Goal: Task Accomplishment & Management: Manage account settings

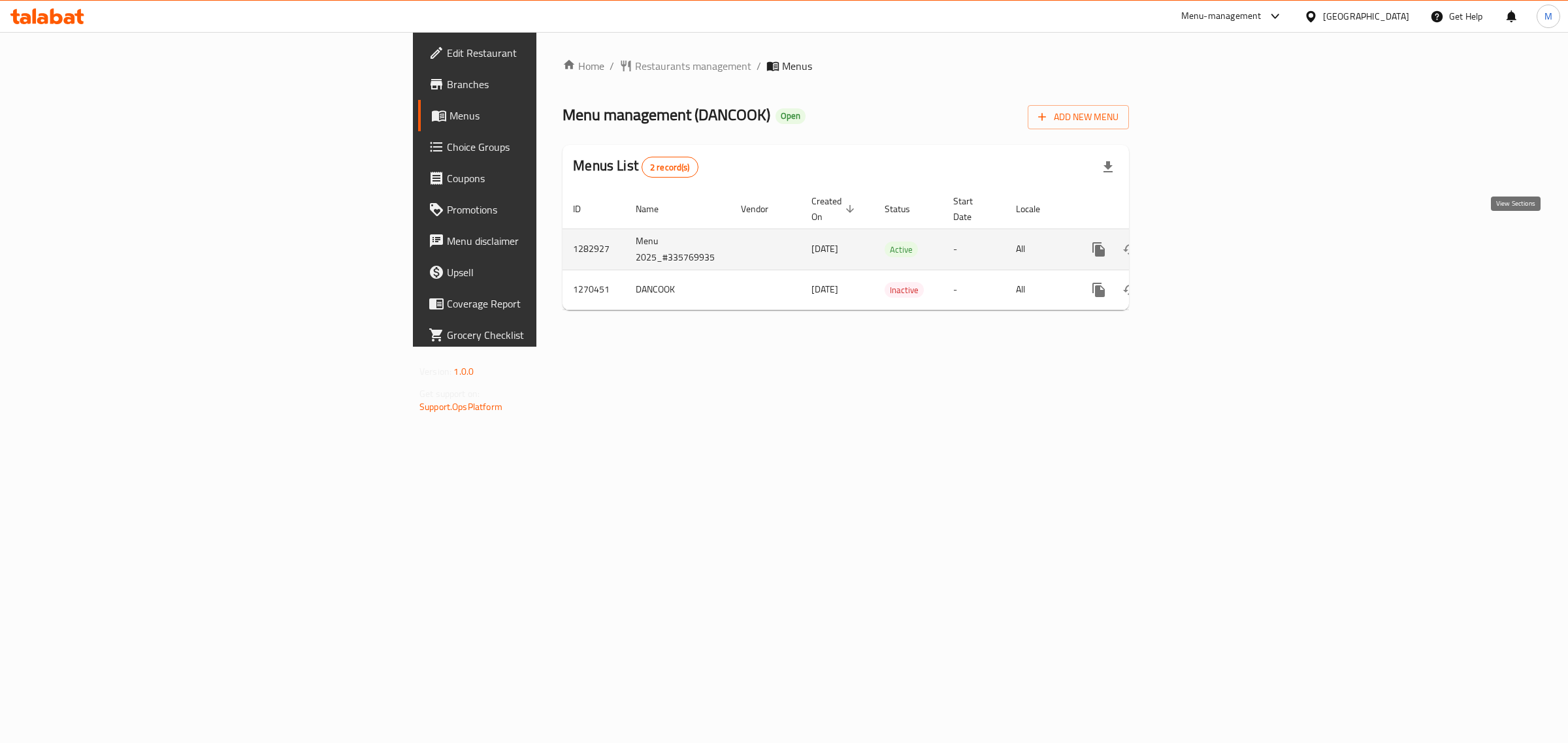
click at [1199, 244] on icon "enhanced table" at bounding box center [1193, 249] width 12 height 12
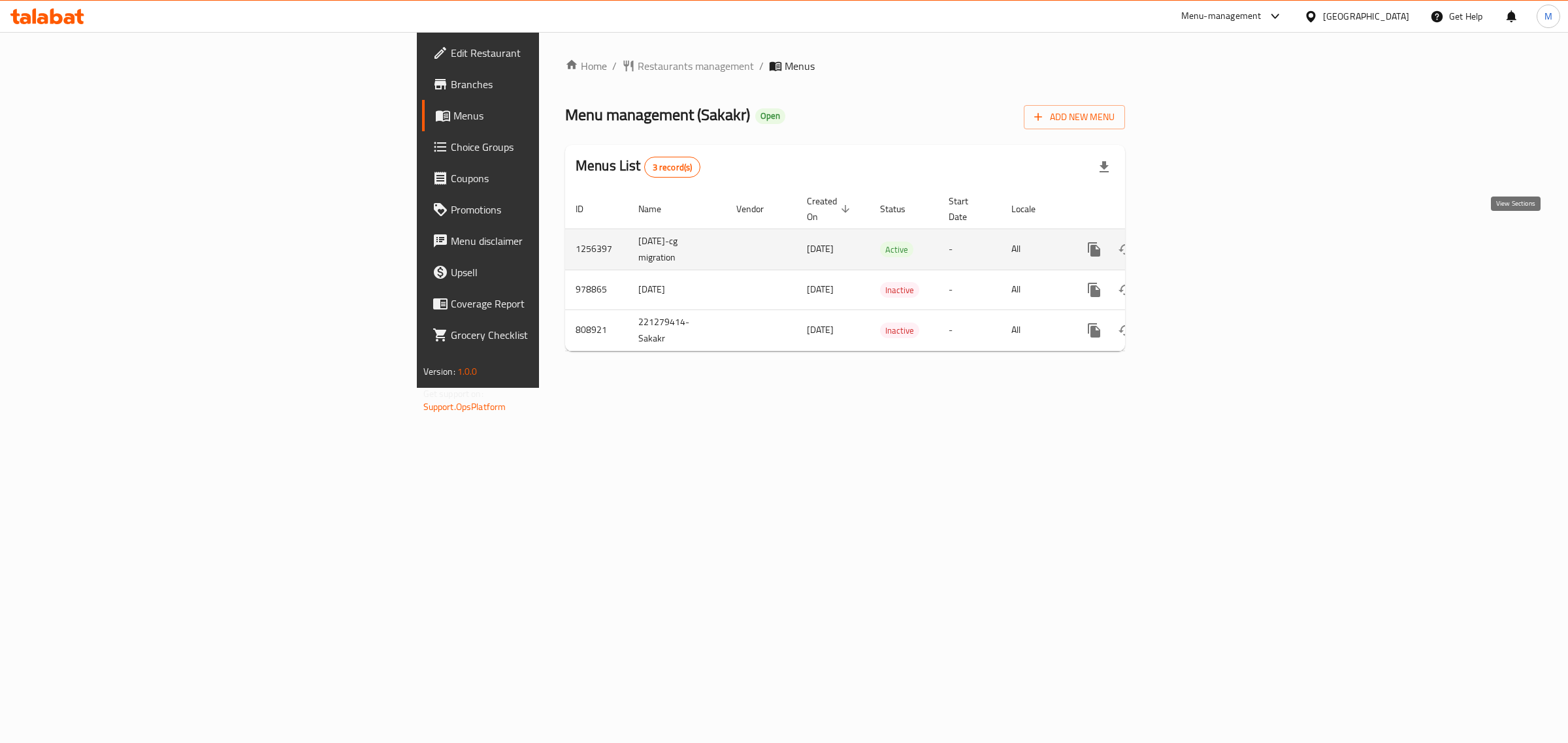
click at [1197, 242] on icon "enhanced table" at bounding box center [1188, 250] width 15 height 15
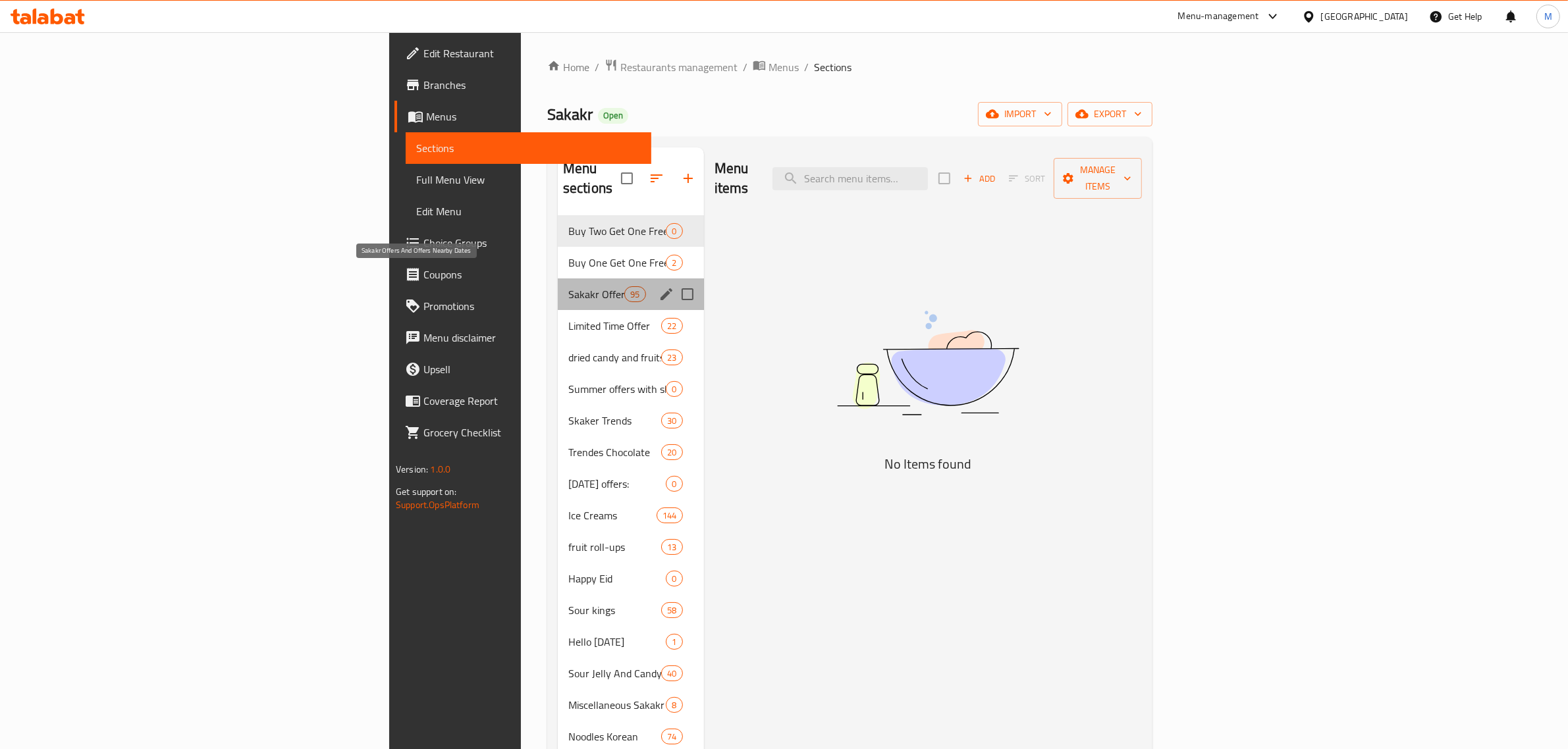
click at [568, 286] on span "Sakakr Offers And Offers Nearby Dates" at bounding box center [596, 294] width 56 height 16
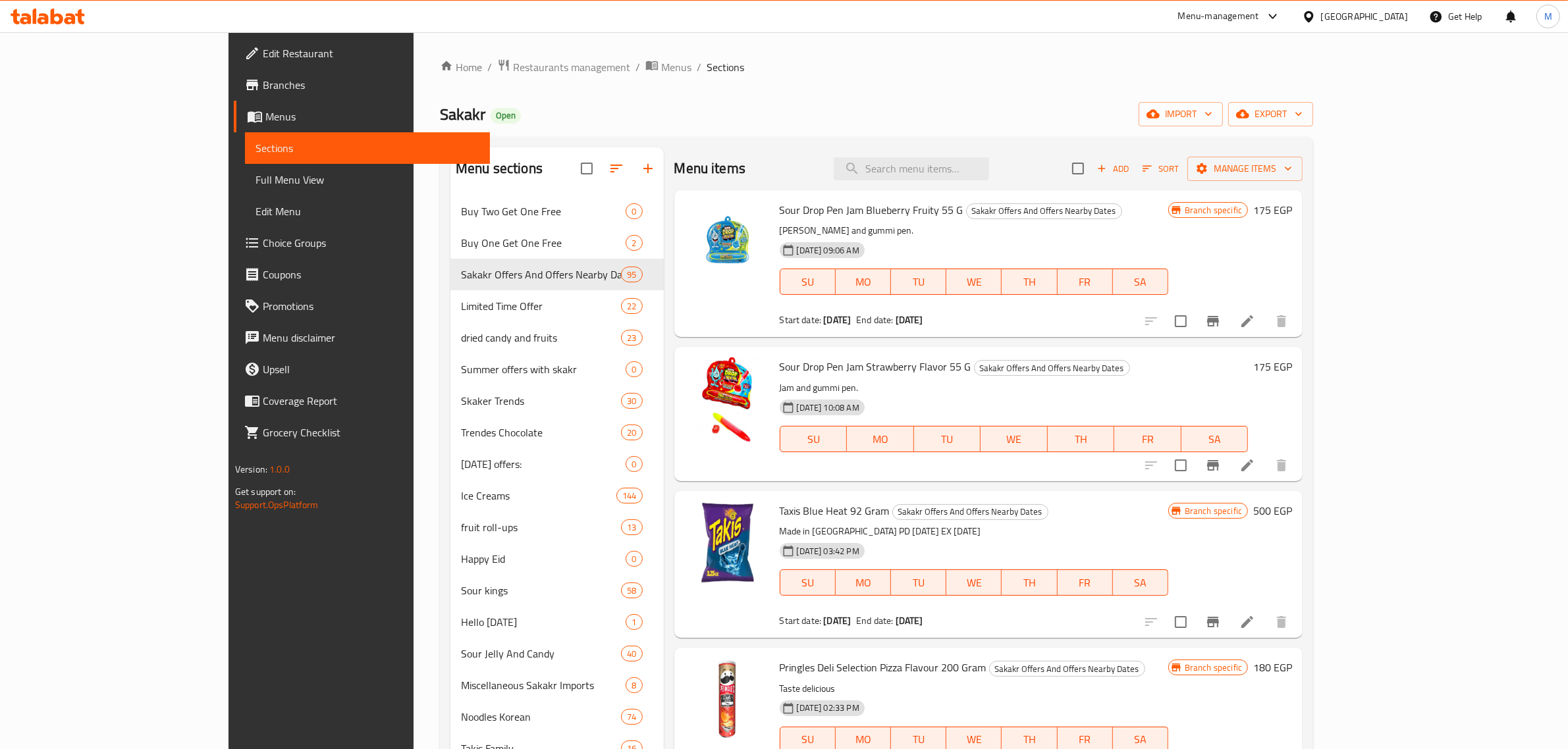
click at [1050, 501] on div "Taxis Blue Heat 92 Gram Sakakr Offers And Offers Nearby Dates Made in [GEOGRAPH…" at bounding box center [974, 564] width 399 height 136
click at [989, 176] on input "search" at bounding box center [911, 169] width 155 height 23
paste input "شكولاته [PERSON_NAME] ويفر نوبلتانه ٣٠ جم"
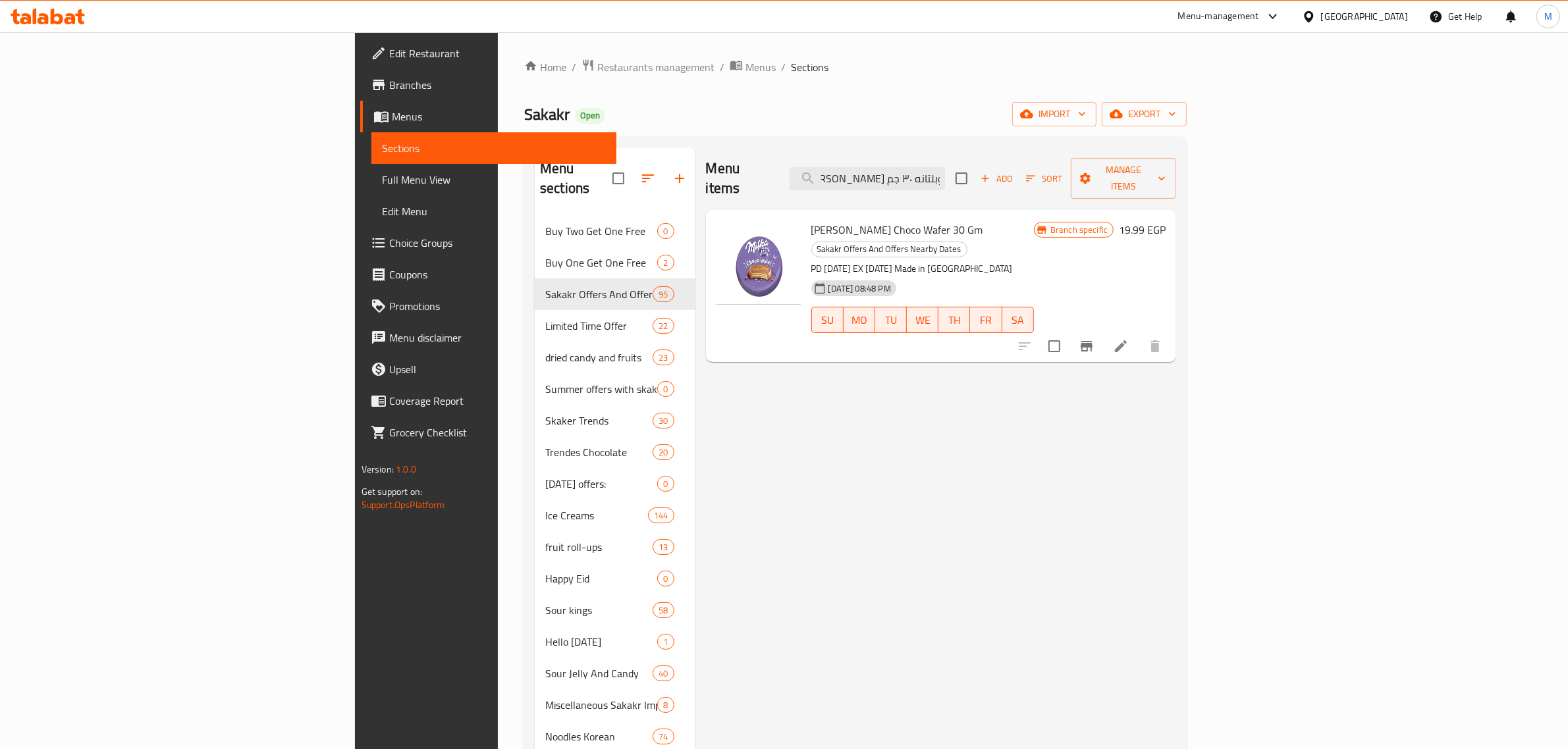
type input "شكولاته [PERSON_NAME] ويفر نوبلتانه ٣٠ جم"
click at [812, 220] on span "[PERSON_NAME] Choco Wafer 30 Gm" at bounding box center [897, 229] width 172 height 19
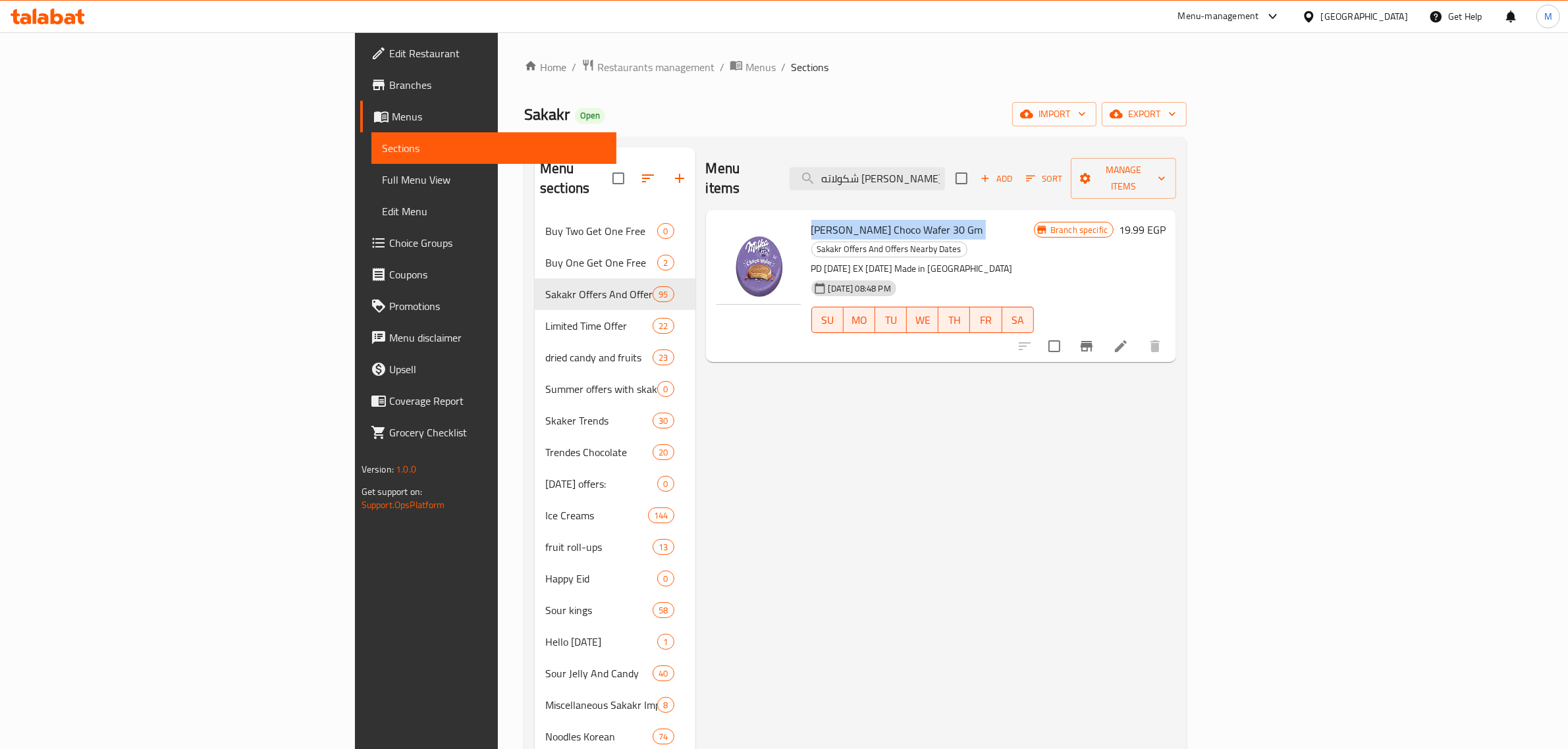
copy h6 "[PERSON_NAME] Choco Wafer 30 Gm"
click at [945, 168] on input "شكولاته [PERSON_NAME] ويفر نوبلتانه ٣٠ جم" at bounding box center [867, 179] width 155 height 23
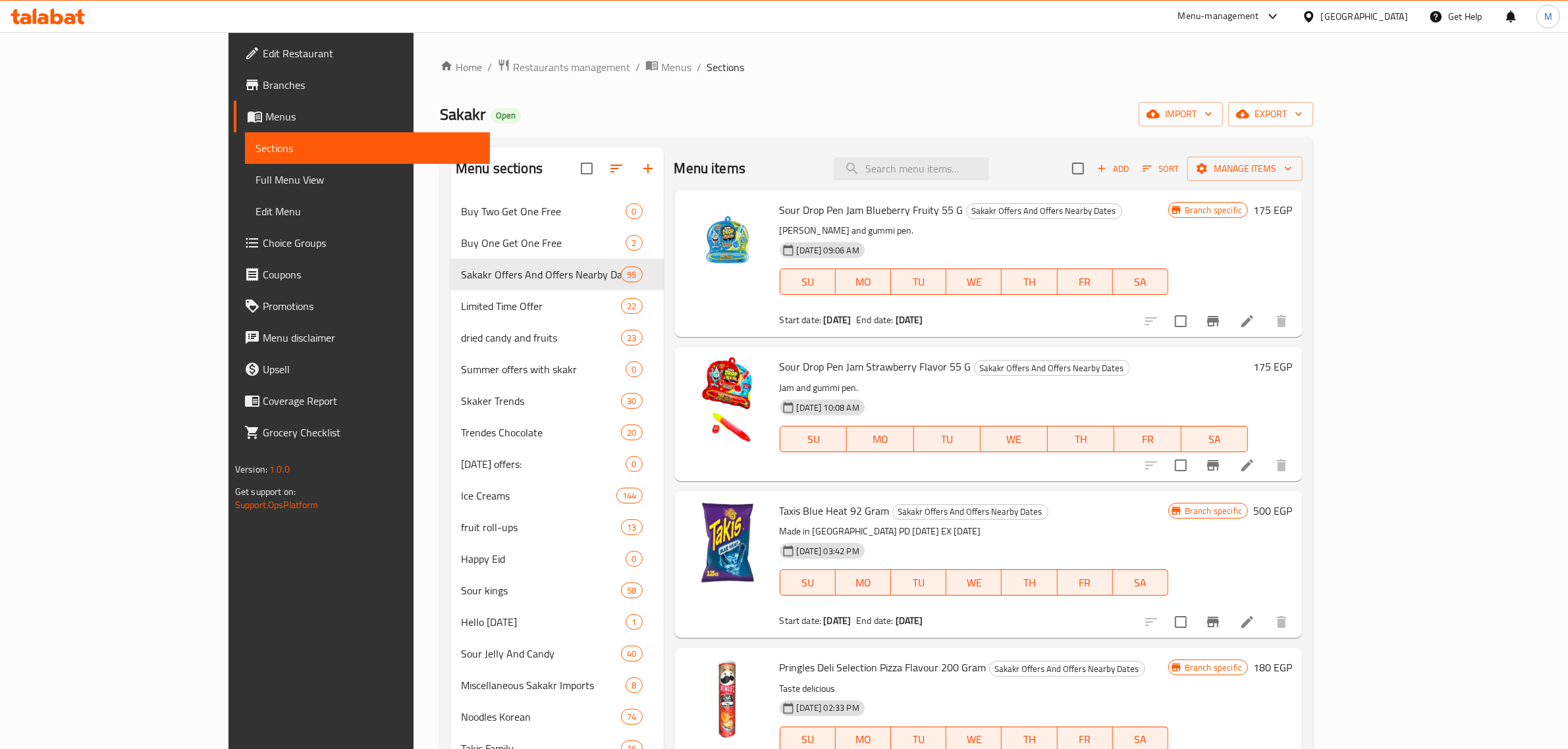
click at [1117, 363] on h6 "Sour Drop Pen Jam Strawberry Flavor 55 G Sakakr Offers And Offers Nearby Dates" at bounding box center [1014, 367] width 469 height 19
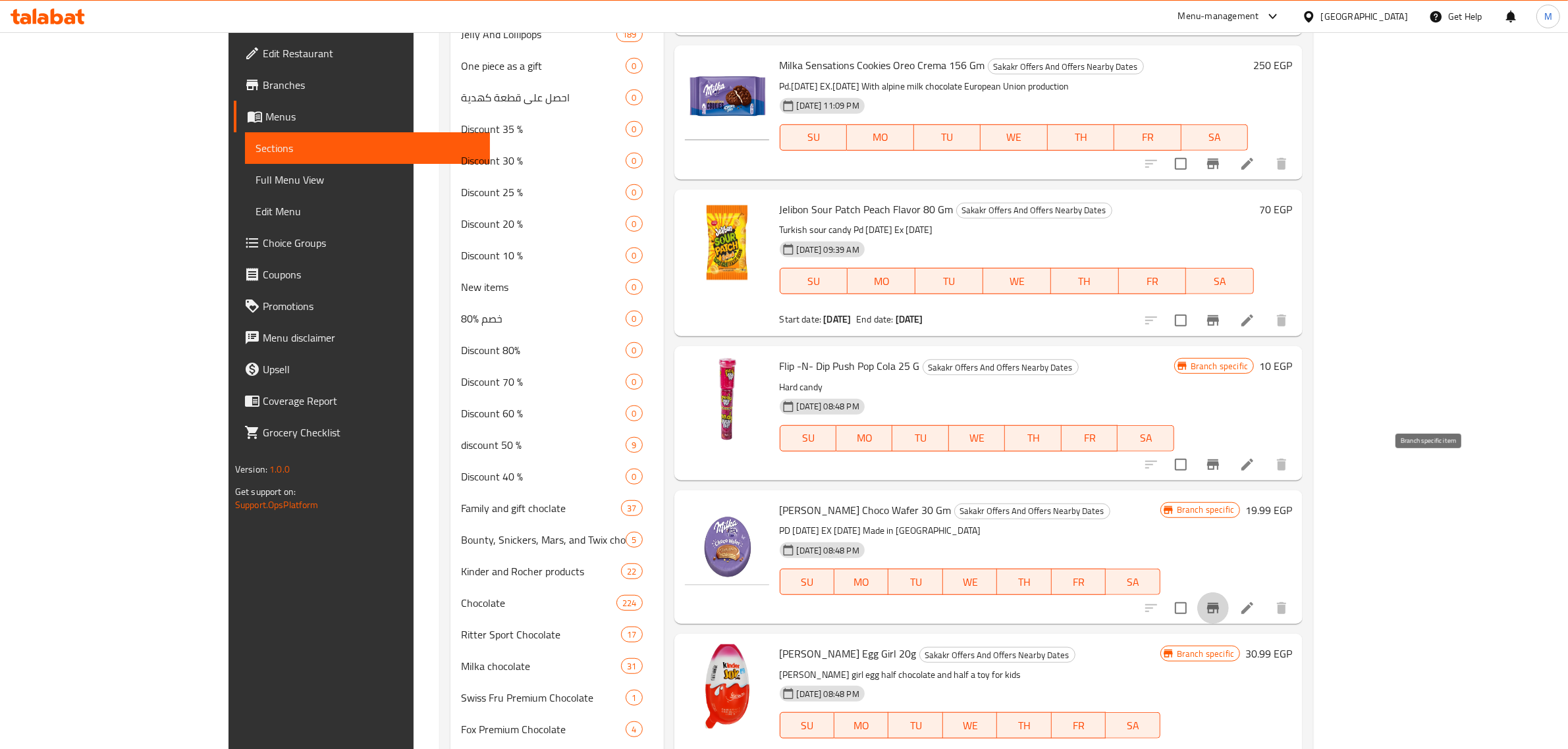
click at [1219, 603] on icon "Branch-specific-item" at bounding box center [1212, 609] width 12 height 11
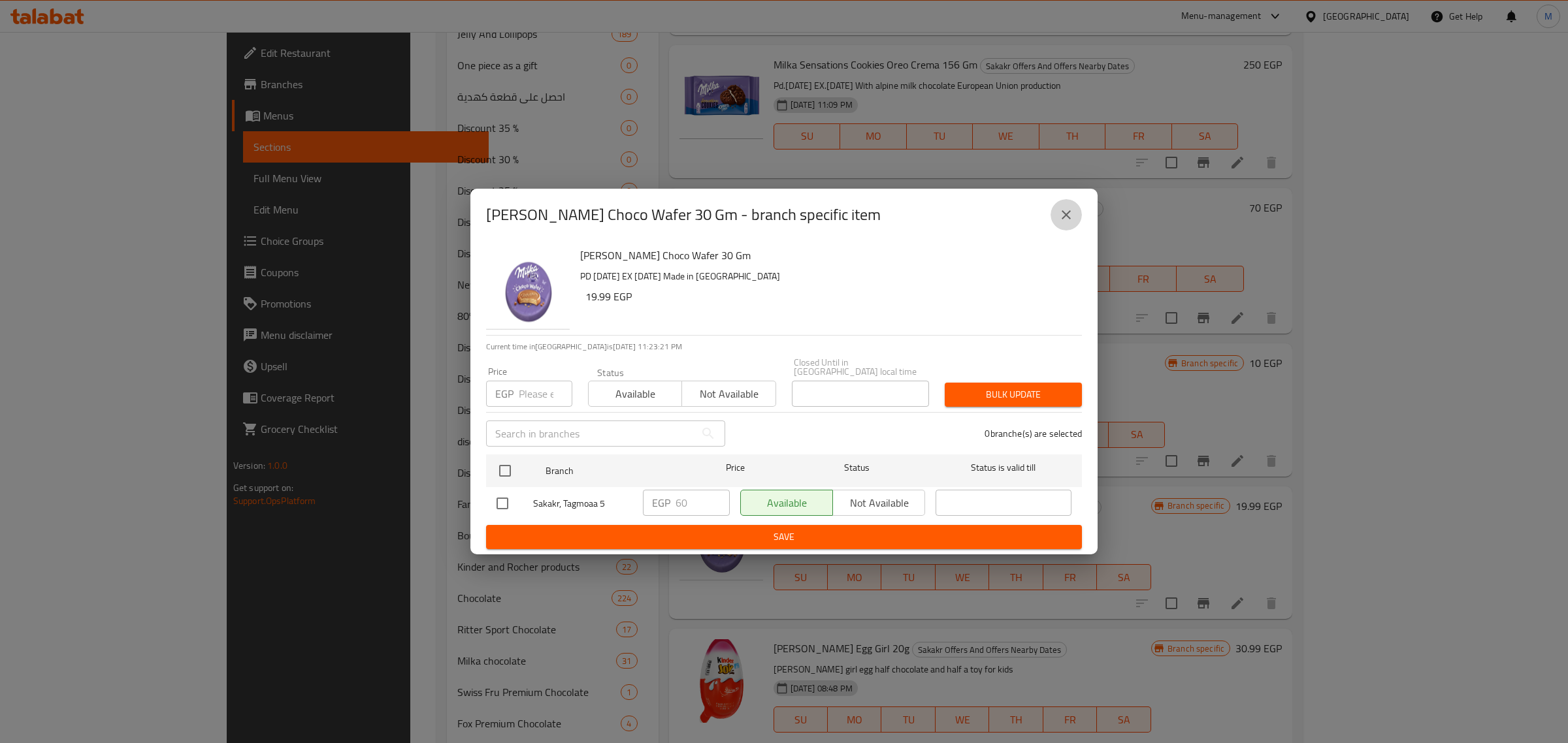
click at [1066, 220] on icon "close" at bounding box center [1067, 215] width 9 height 9
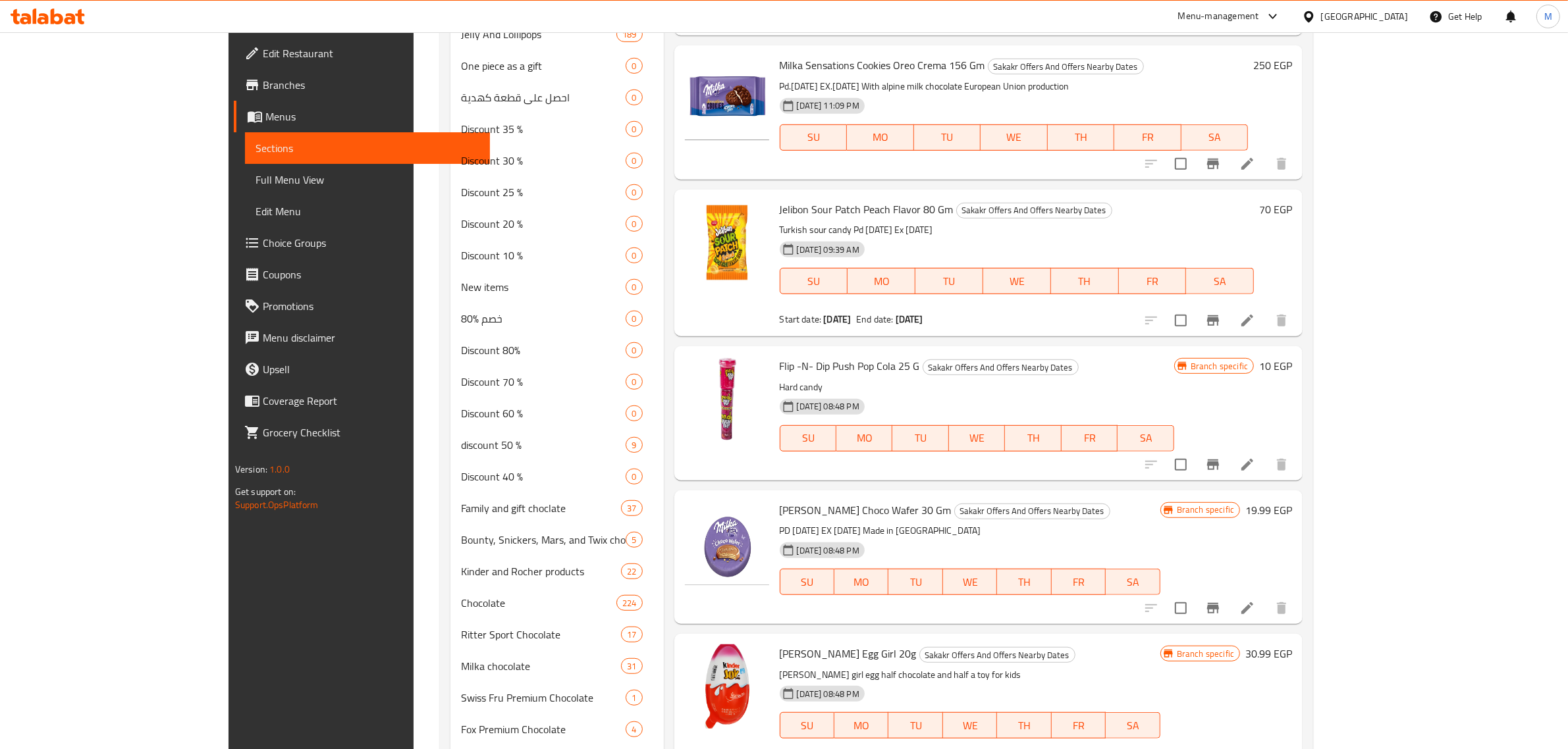
click at [1292, 501] on h6 "19.99 EGP" at bounding box center [1269, 511] width 47 height 19
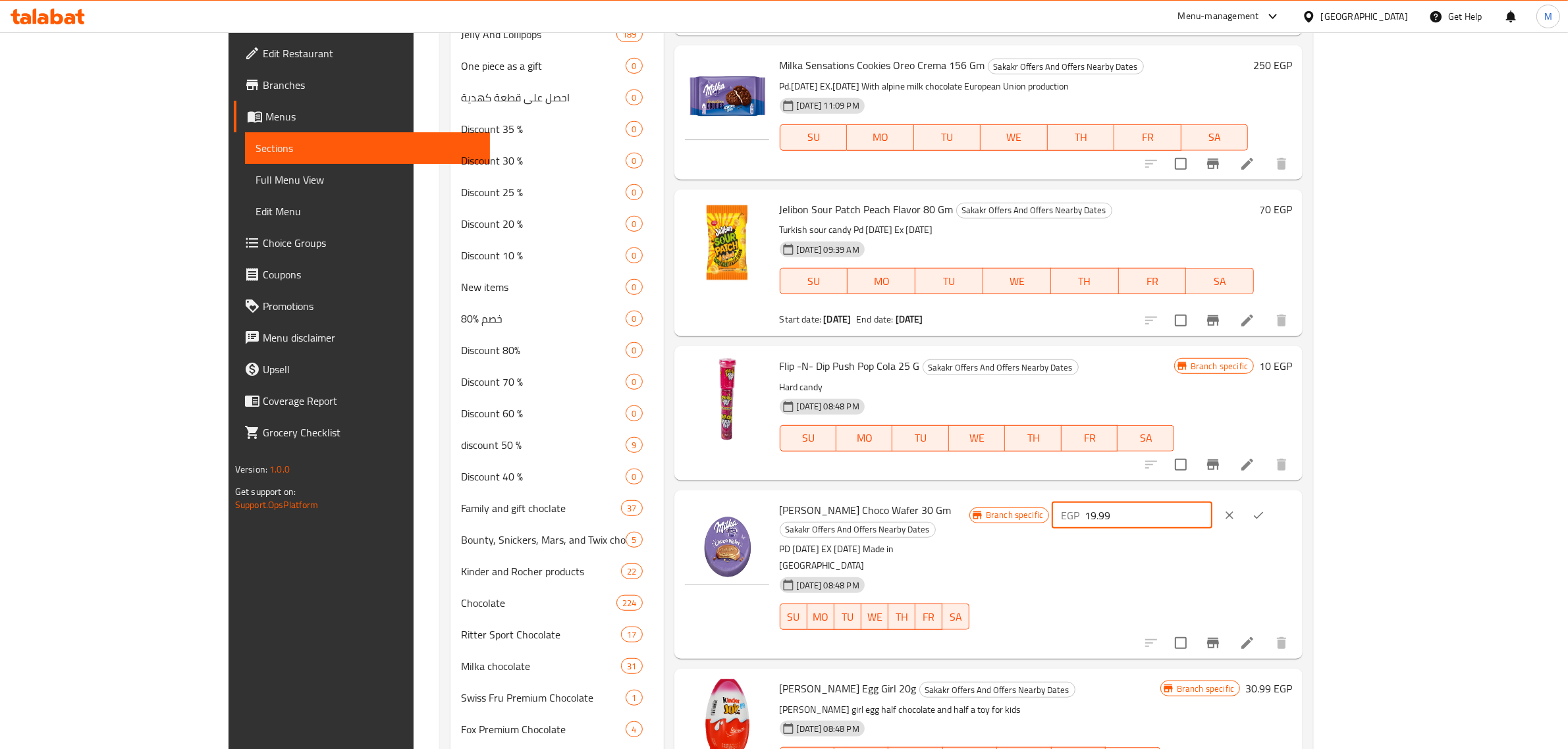
click at [1212, 503] on input "19.99" at bounding box center [1148, 516] width 127 height 26
paste input "60"
type input "60"
click at [1265, 509] on icon "ok" at bounding box center [1258, 515] width 13 height 13
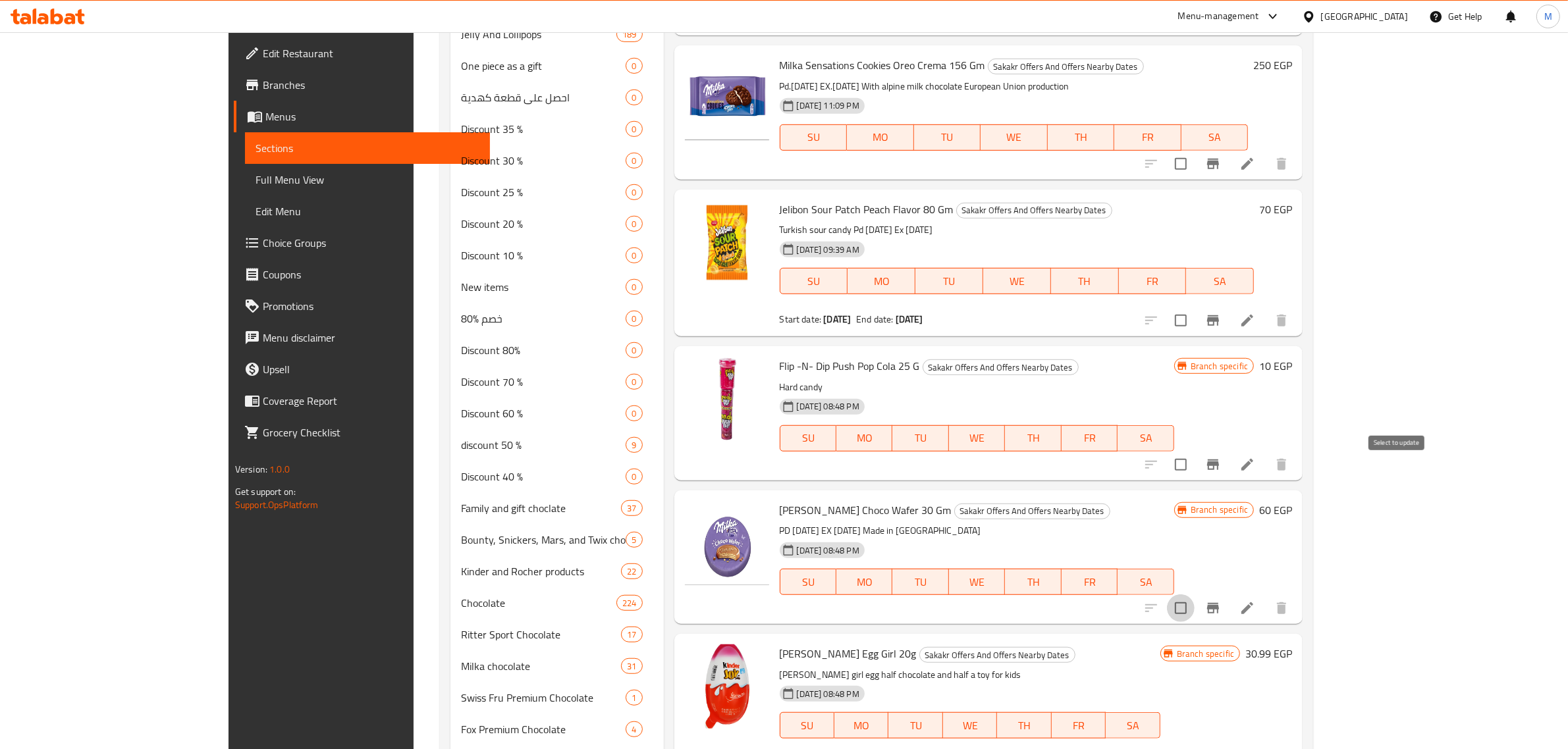
click at [1195, 595] on input "checkbox" at bounding box center [1180, 608] width 27 height 27
checkbox input "true"
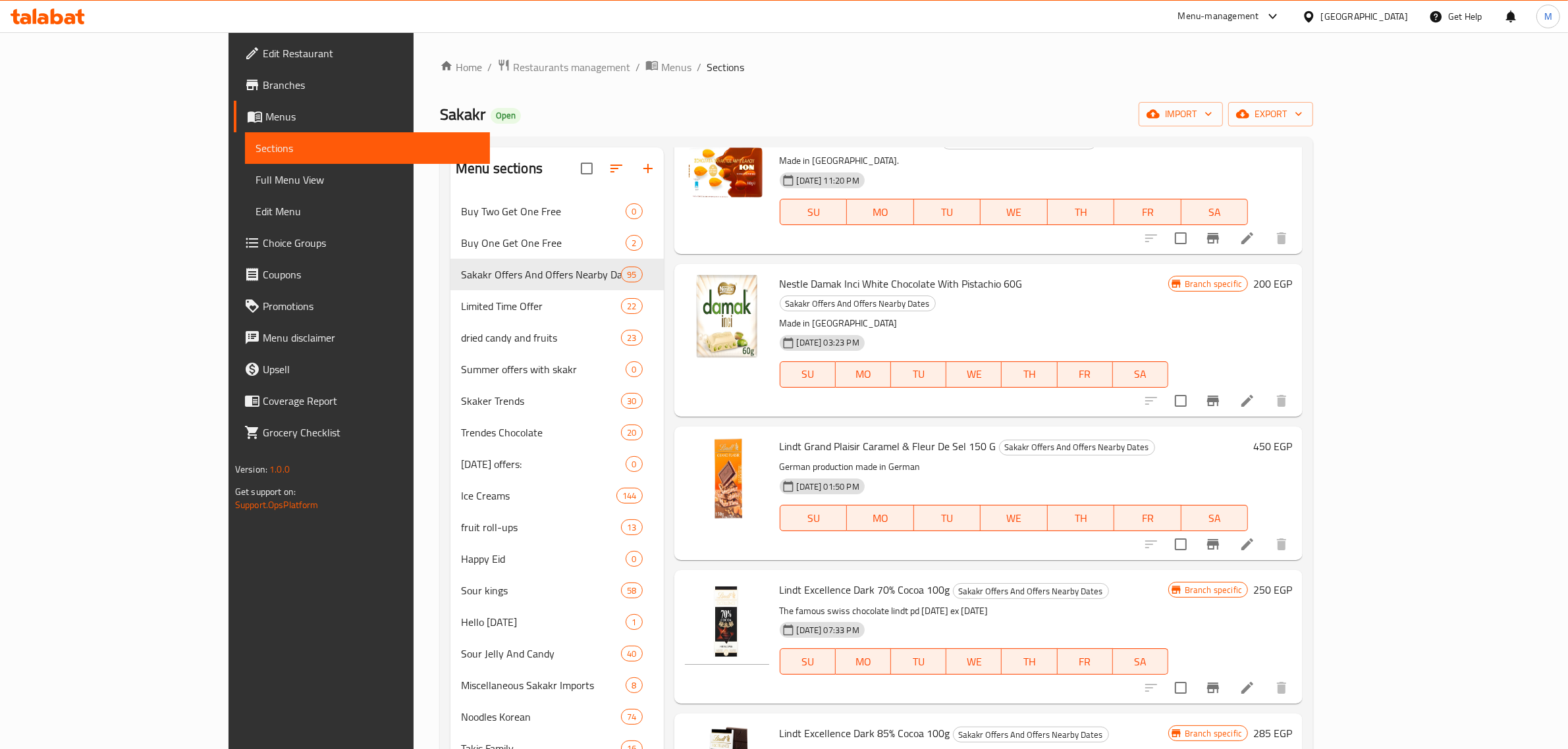
scroll to position [0, 0]
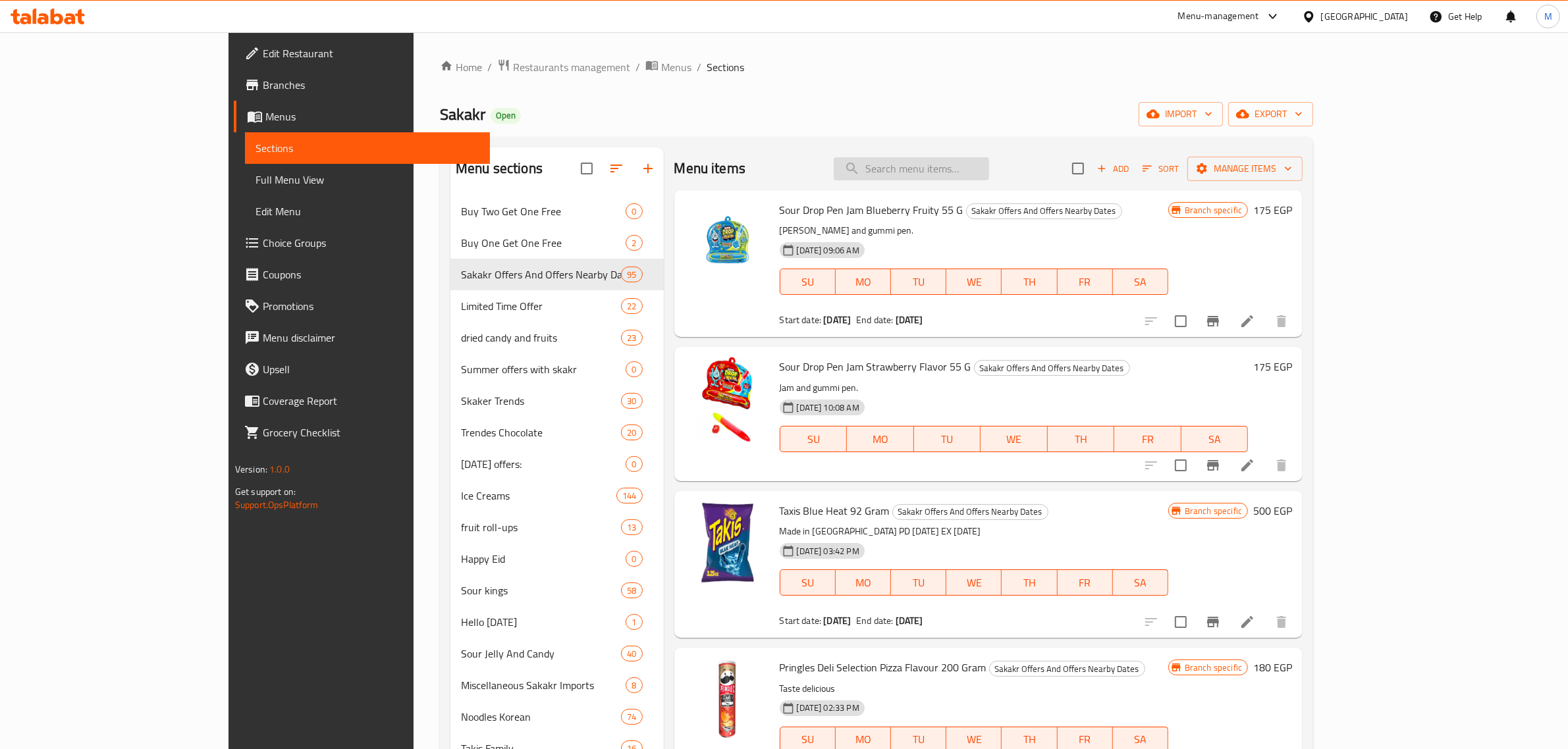
click at [989, 175] on input "search" at bounding box center [911, 169] width 155 height 23
paste input "لواكر تورتينا زبدة الفول السوداني 21 جرام"
type input "لواكر تورتينا زبدة الفول السوداني 21 جرام"
checkbox input "true"
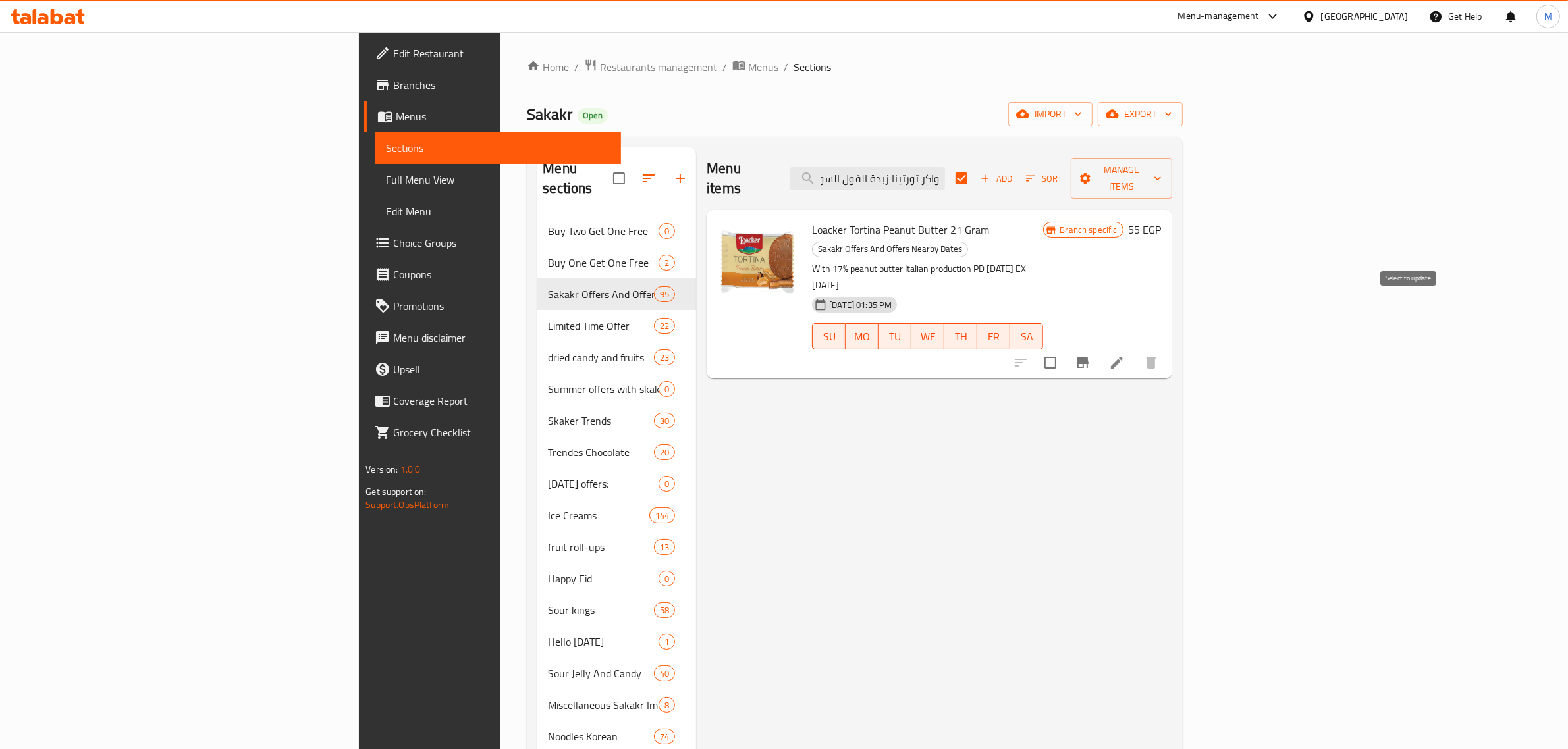
type input "لواكر تورتينا زبدة الفول السوداني 21 جرام"
click at [1064, 349] on input "checkbox" at bounding box center [1050, 362] width 27 height 27
checkbox input "true"
checkbox input "false"
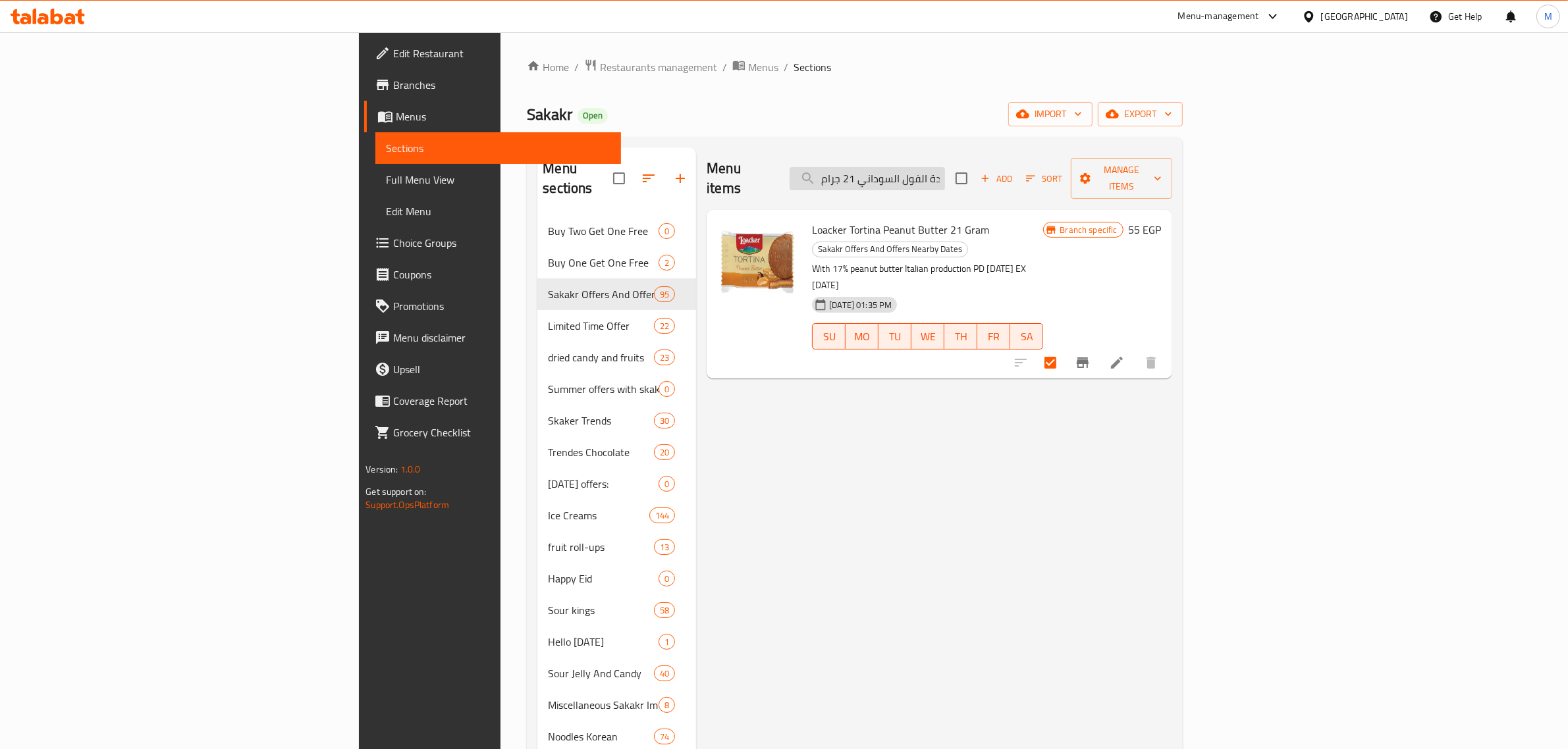
click at [945, 168] on input "لواكر تورتينا زبدة الفول السوداني 21 جرام" at bounding box center [867, 179] width 155 height 23
paste input "يت كات مشروب هوت شوكليت الساخن 33 ج"
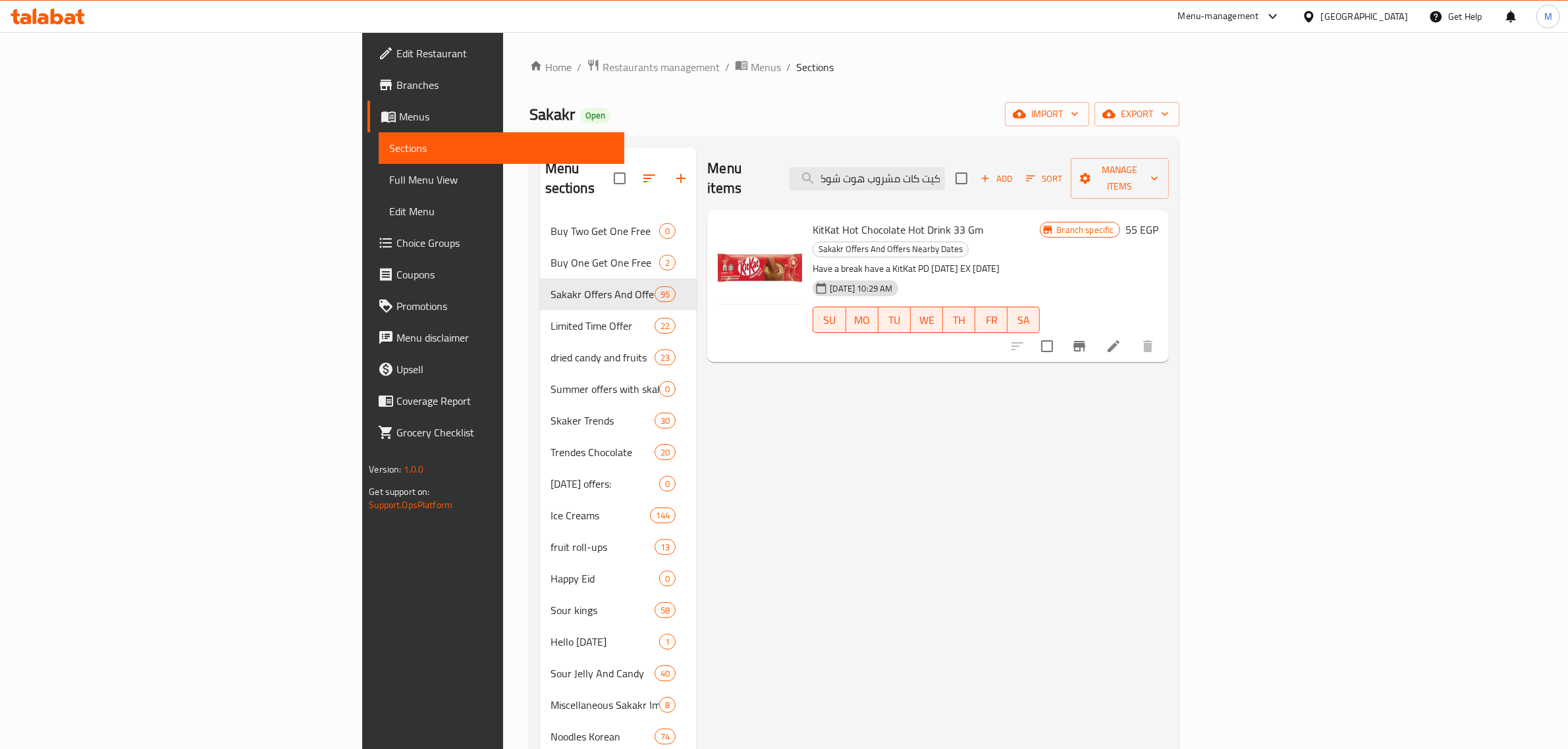
type input "كيت كات مشروب هوت شوكليت الساخن 33 جم"
click at [1061, 333] on input "checkbox" at bounding box center [1046, 346] width 27 height 27
checkbox input "true"
click at [945, 175] on input "كيت كات مشروب هوت شوكليت الساخن 33 جم" at bounding box center [867, 179] width 155 height 23
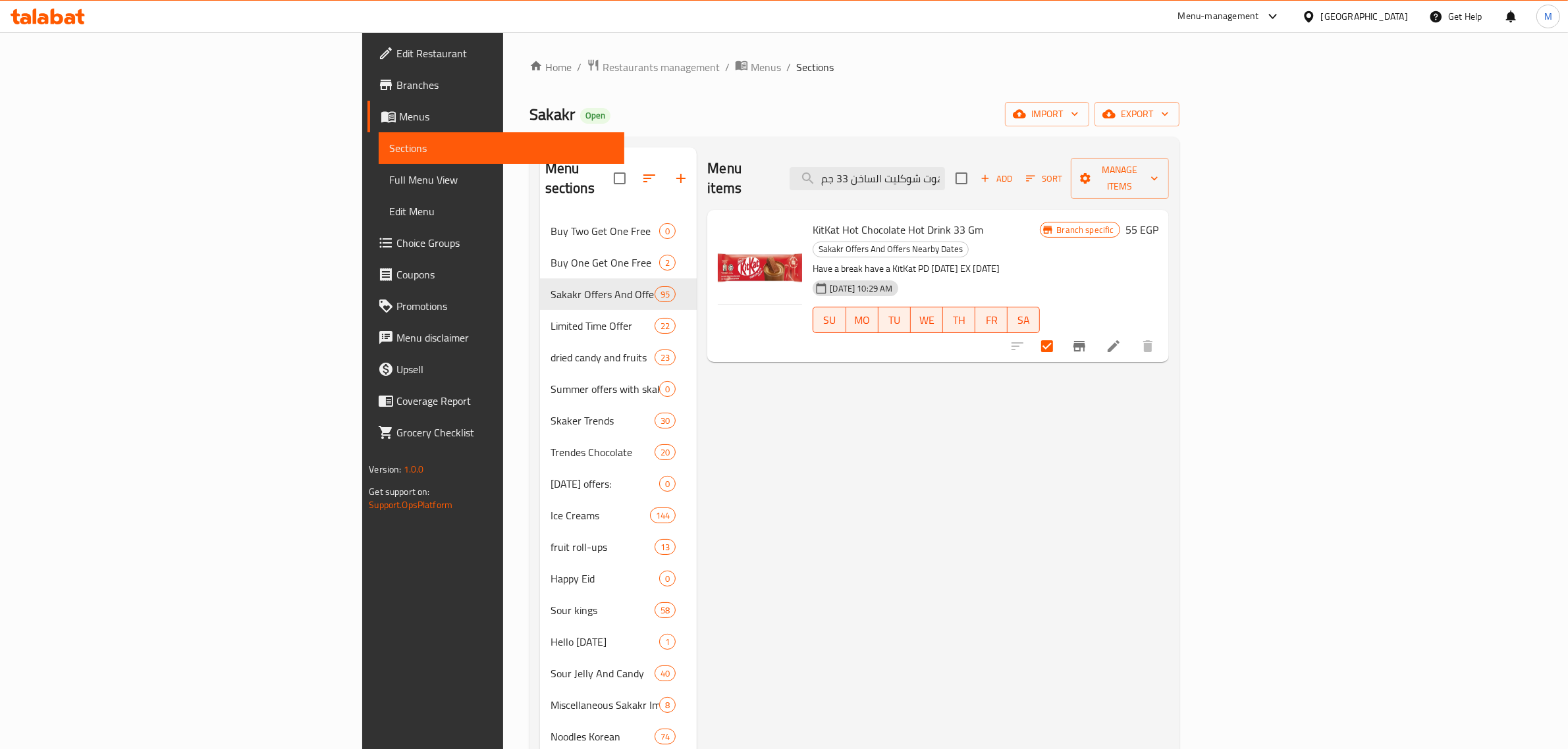
paste input "واكر شوكولاتة شوكليت كريم 55 جرا"
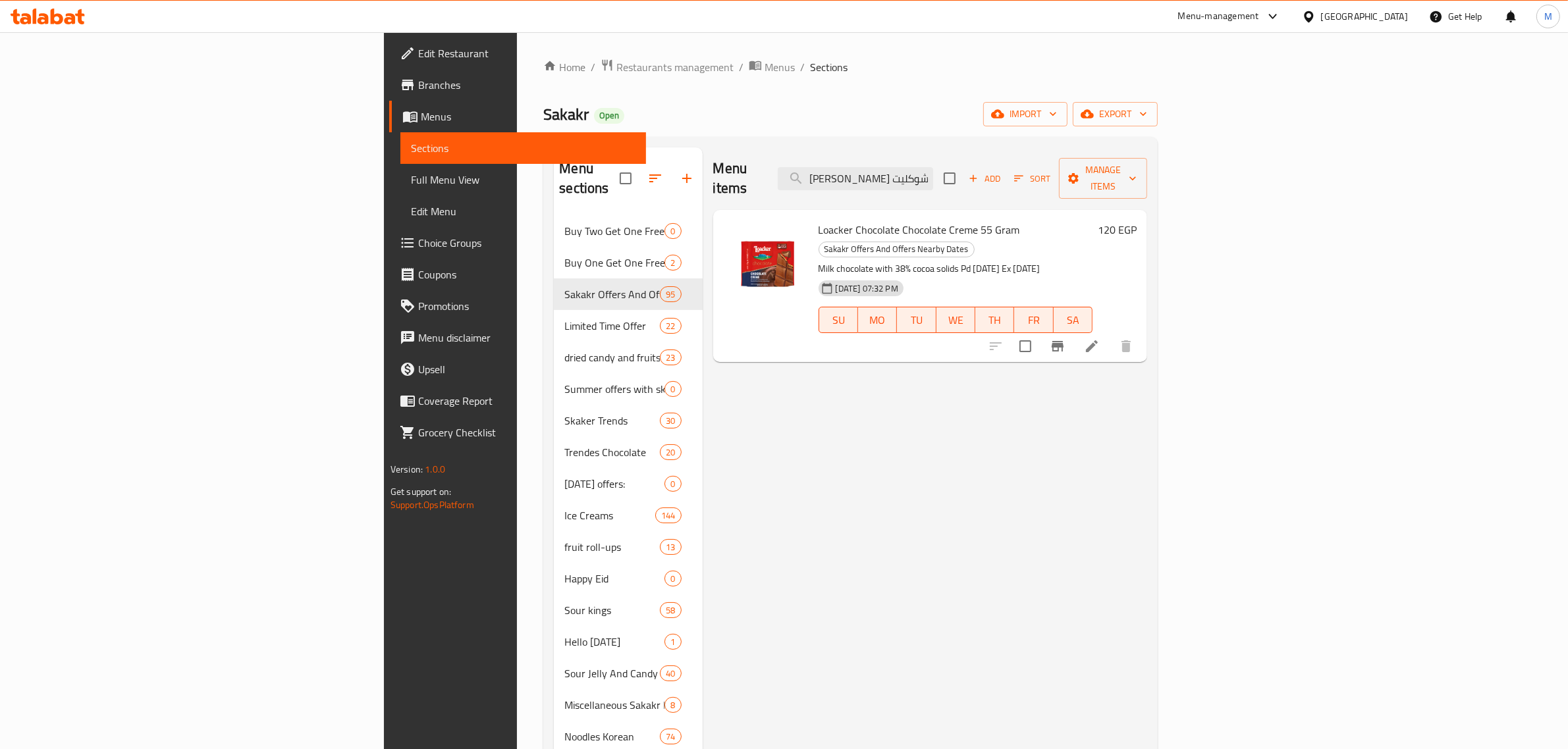
type input "[PERSON_NAME] شوكليت"
click at [847, 220] on span "Loacker Chocolate Chocolate Creme 55 Gram" at bounding box center [919, 229] width 201 height 19
copy h6 "Loacker Chocolate Chocolate Creme 55 Gram"
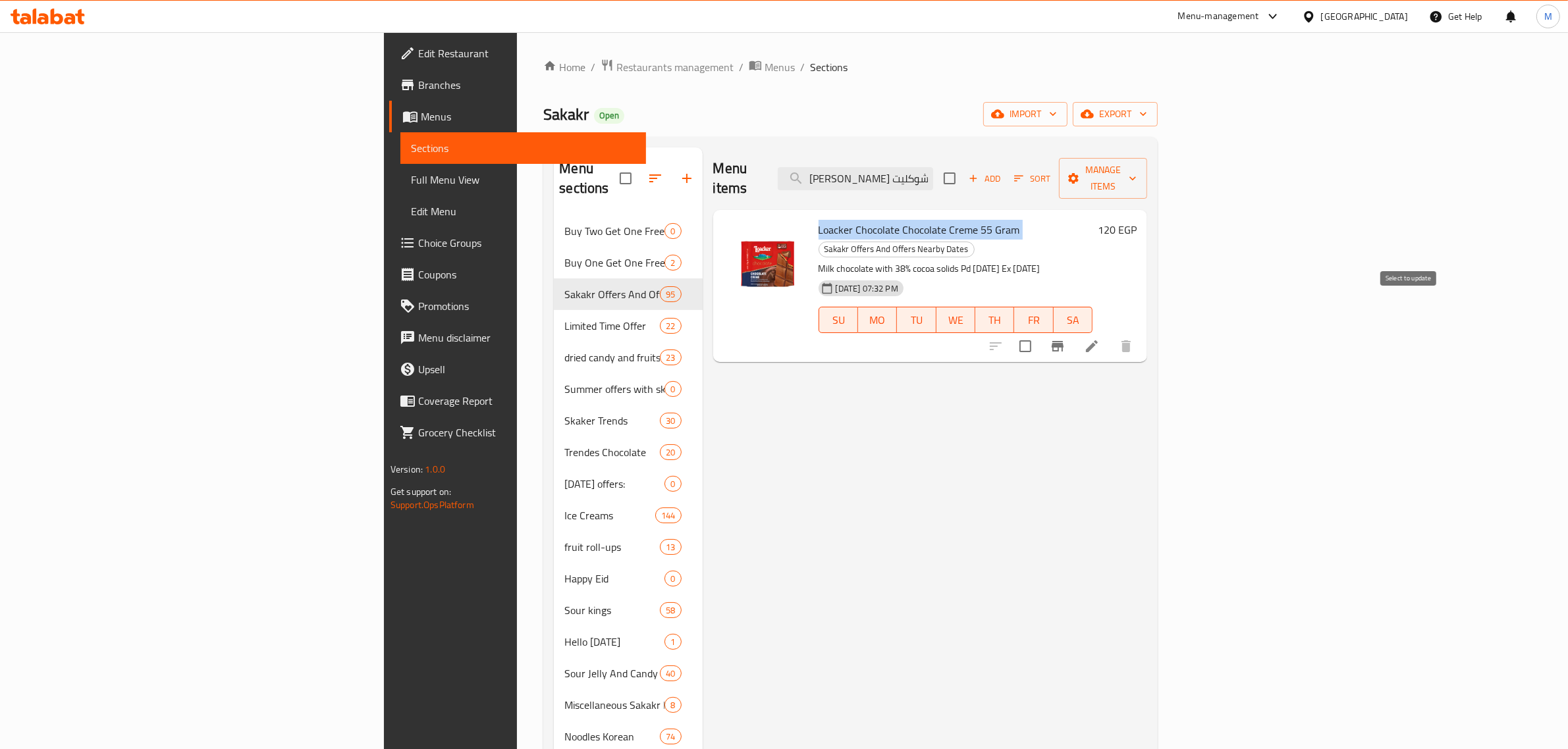
click at [1039, 333] on input "checkbox" at bounding box center [1025, 346] width 27 height 27
checkbox input "true"
click at [1137, 164] on span "Manage items" at bounding box center [1103, 178] width 67 height 33
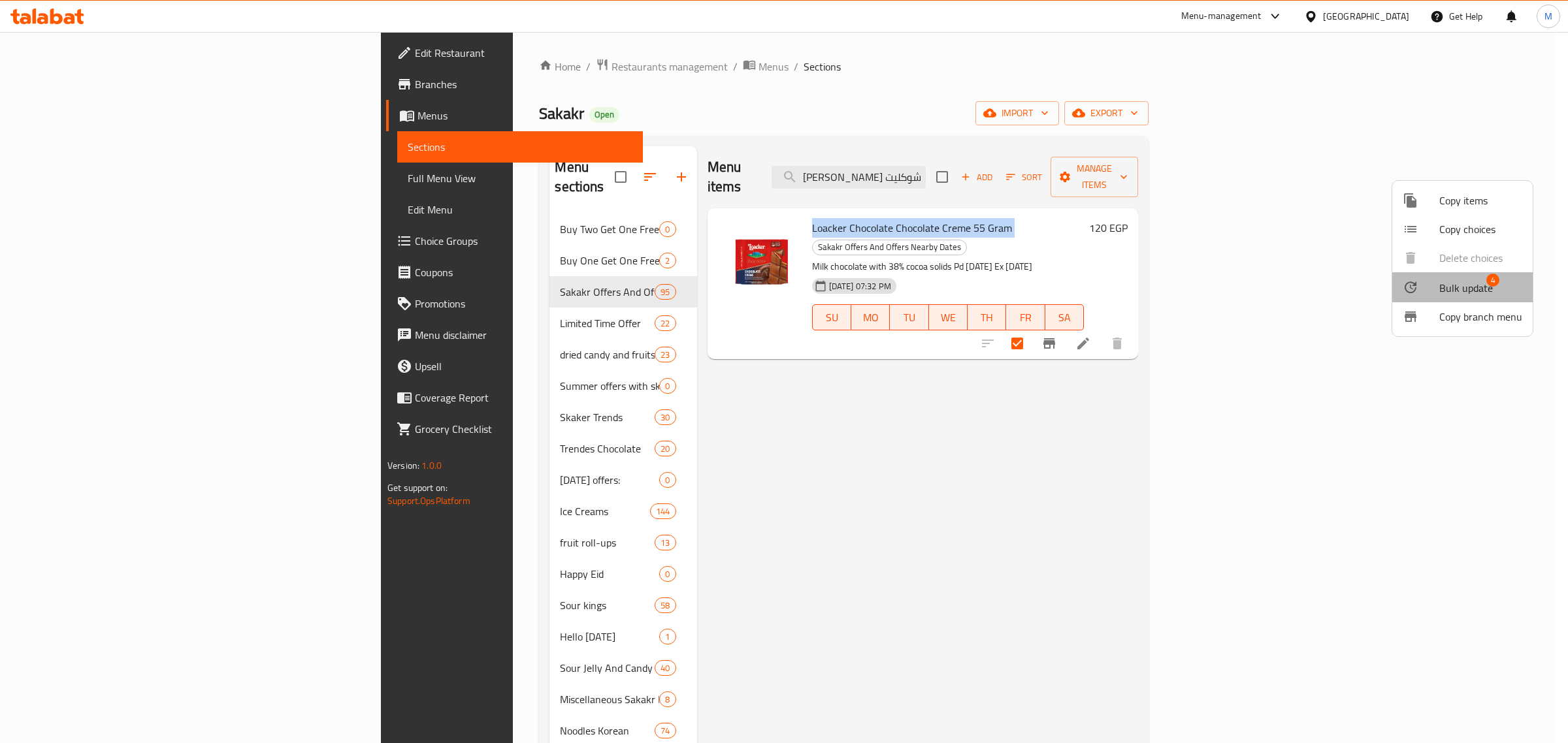
click at [1481, 288] on span "Bulk update" at bounding box center [1466, 288] width 53 height 15
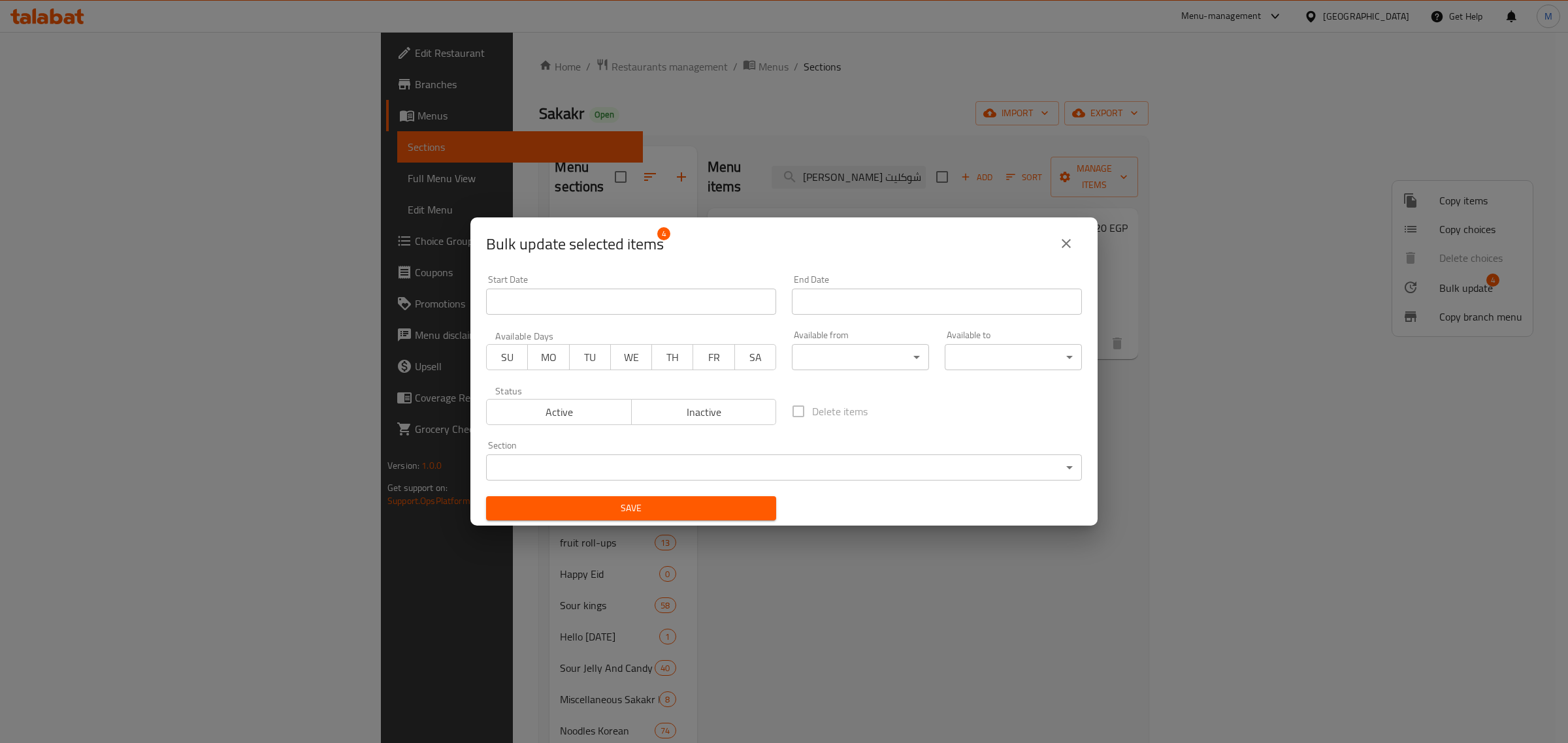
click at [645, 302] on input "Start Date" at bounding box center [630, 302] width 290 height 26
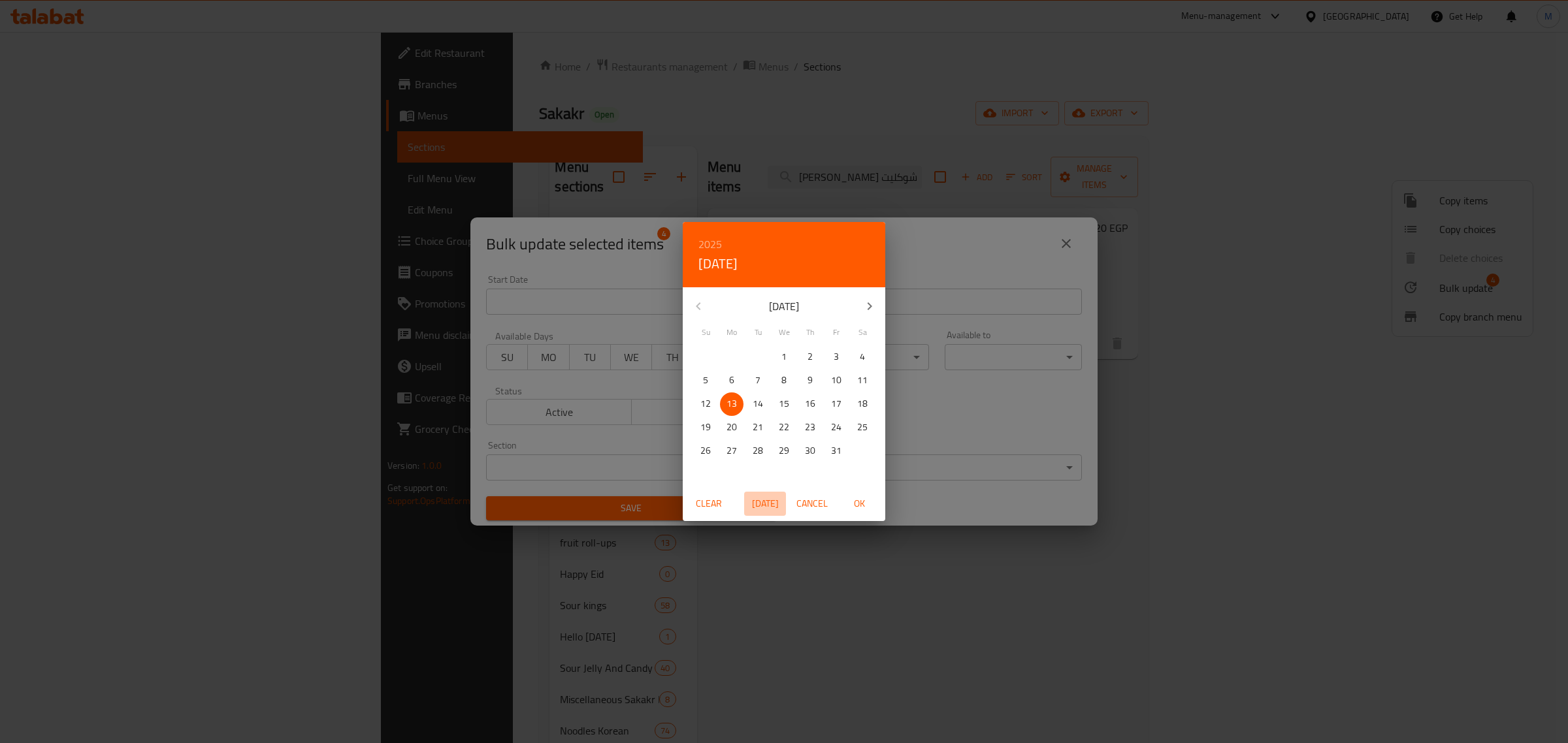
click at [762, 503] on span "[DATE]" at bounding box center [765, 503] width 32 height 16
click at [857, 506] on span "OK" at bounding box center [859, 503] width 32 height 16
type input "[DATE]"
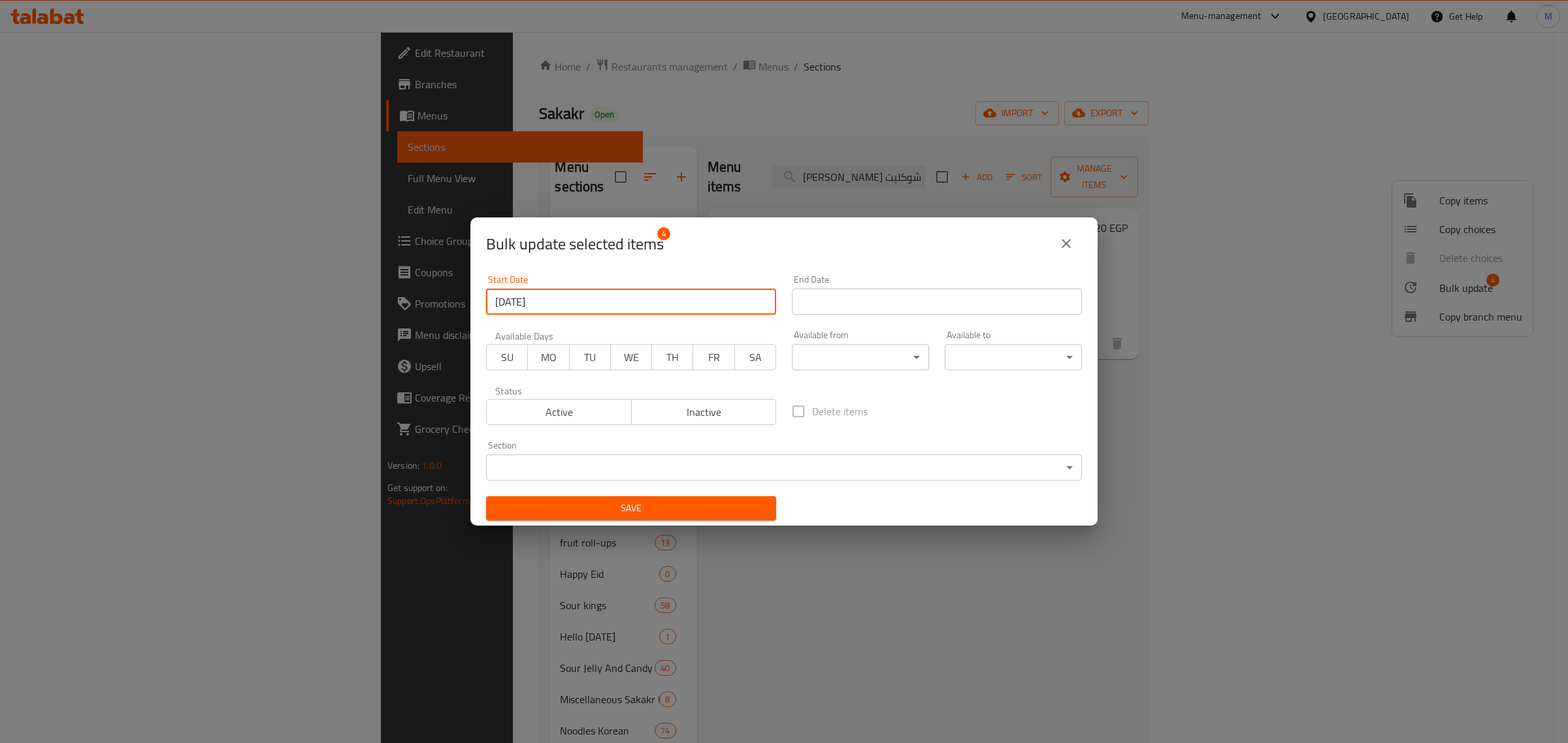
click at [899, 299] on input "Start Date" at bounding box center [937, 302] width 290 height 26
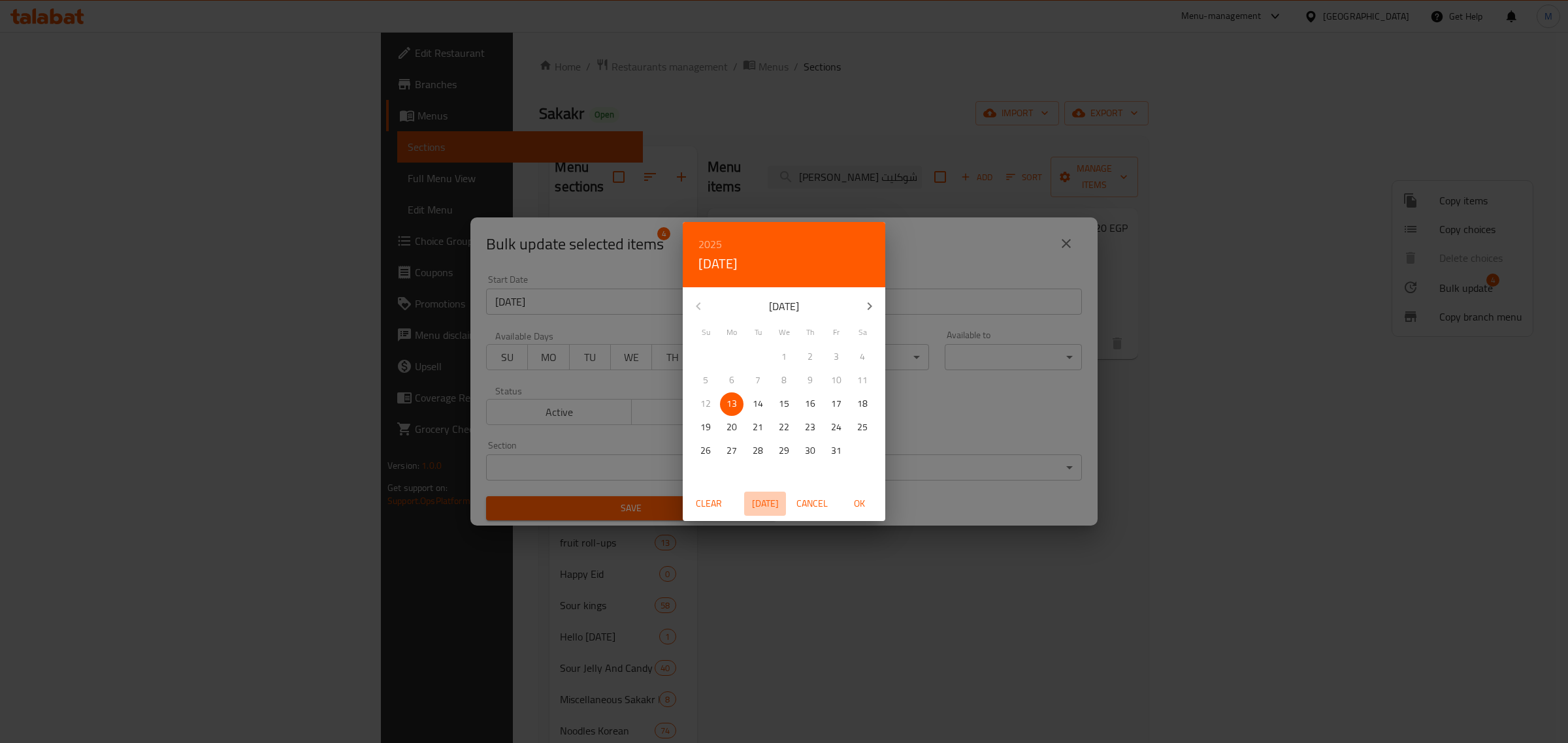
click at [766, 506] on span "[DATE]" at bounding box center [765, 503] width 32 height 16
click at [852, 501] on span "OK" at bounding box center [859, 503] width 32 height 16
type input "[DATE]"
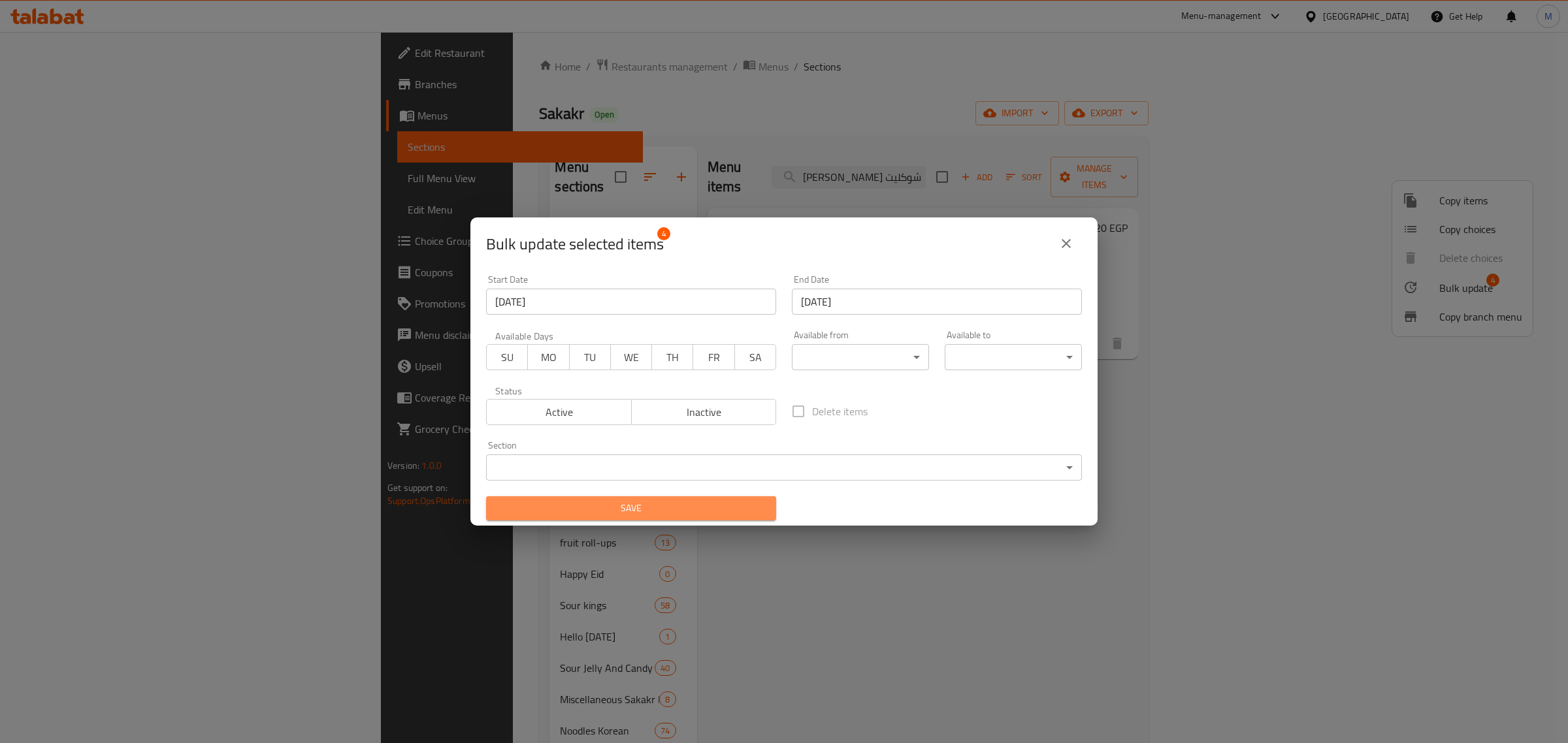
click at [658, 508] on span "Save" at bounding box center [631, 508] width 269 height 16
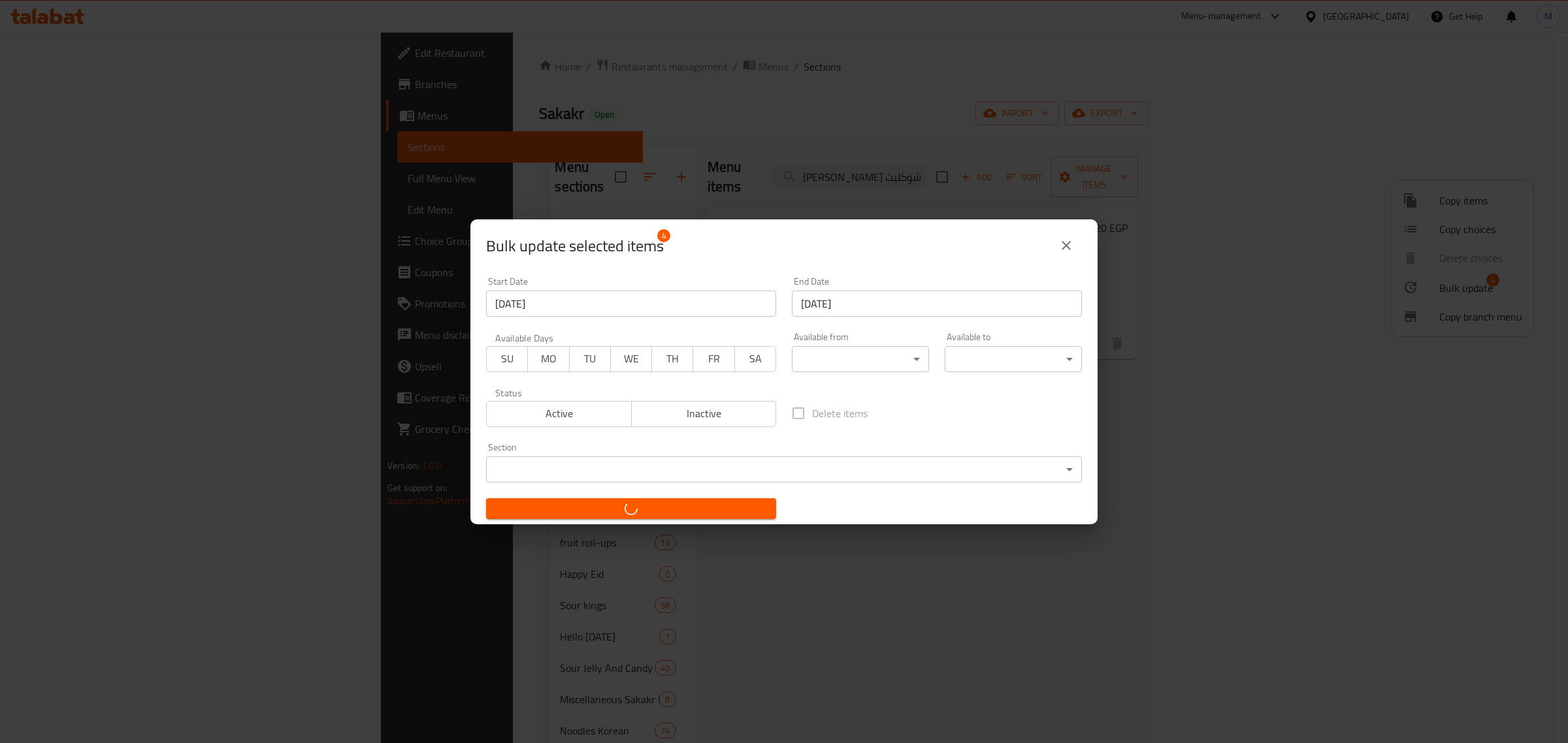
checkbox input "false"
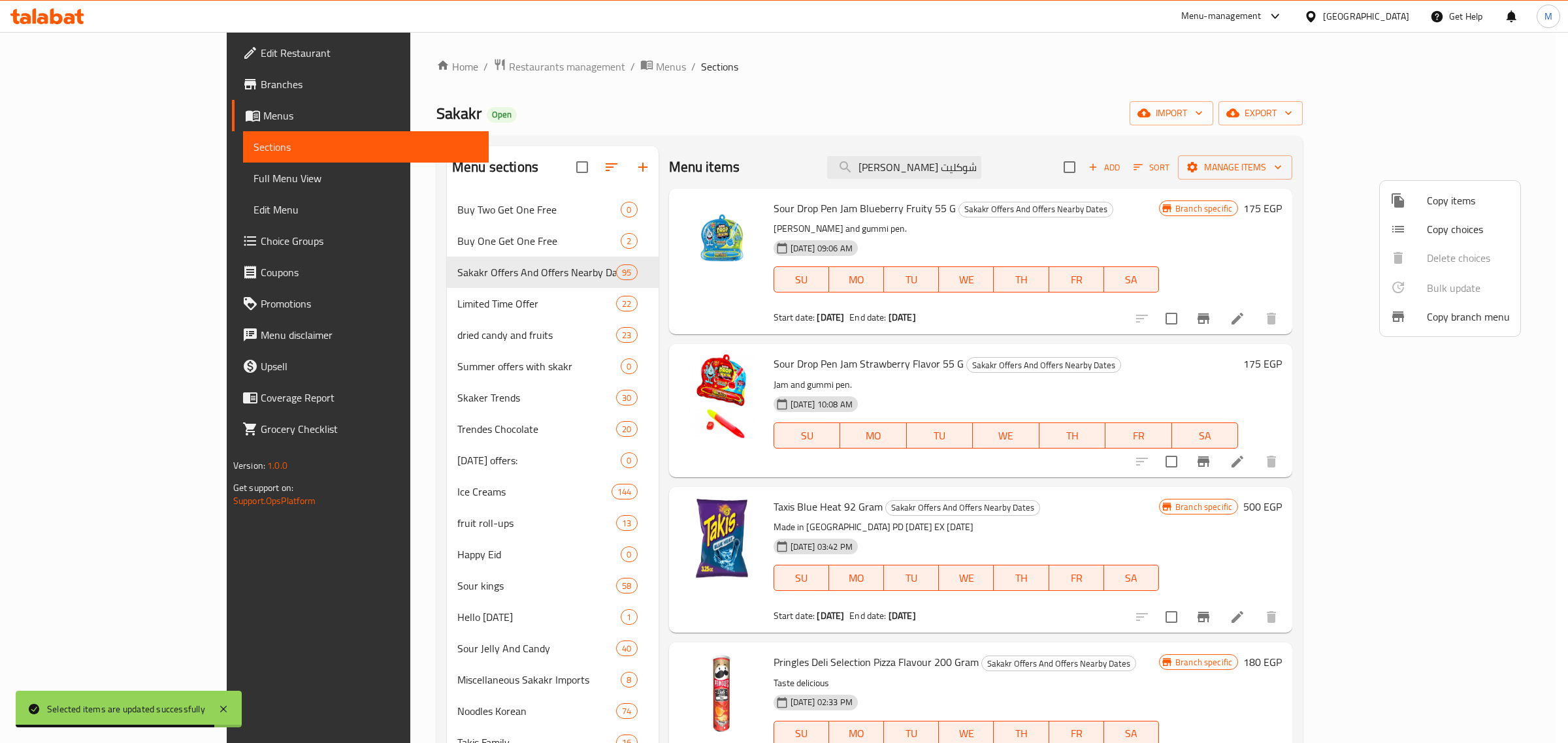
drag, startPoint x: 1150, startPoint y: 383, endPoint x: 1143, endPoint y: 383, distance: 7.0
click at [1149, 383] on div at bounding box center [784, 371] width 1568 height 743
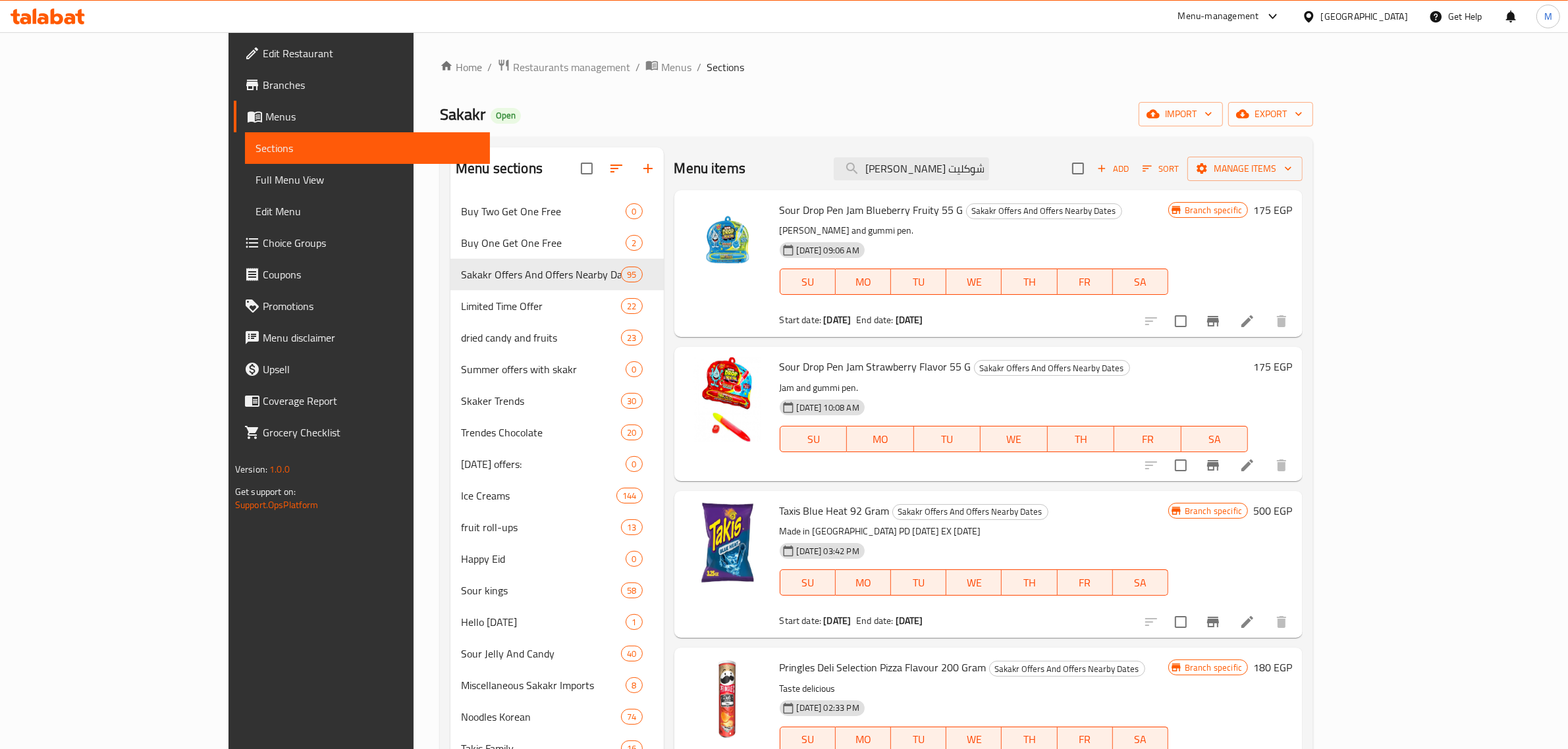
scroll to position [998, 0]
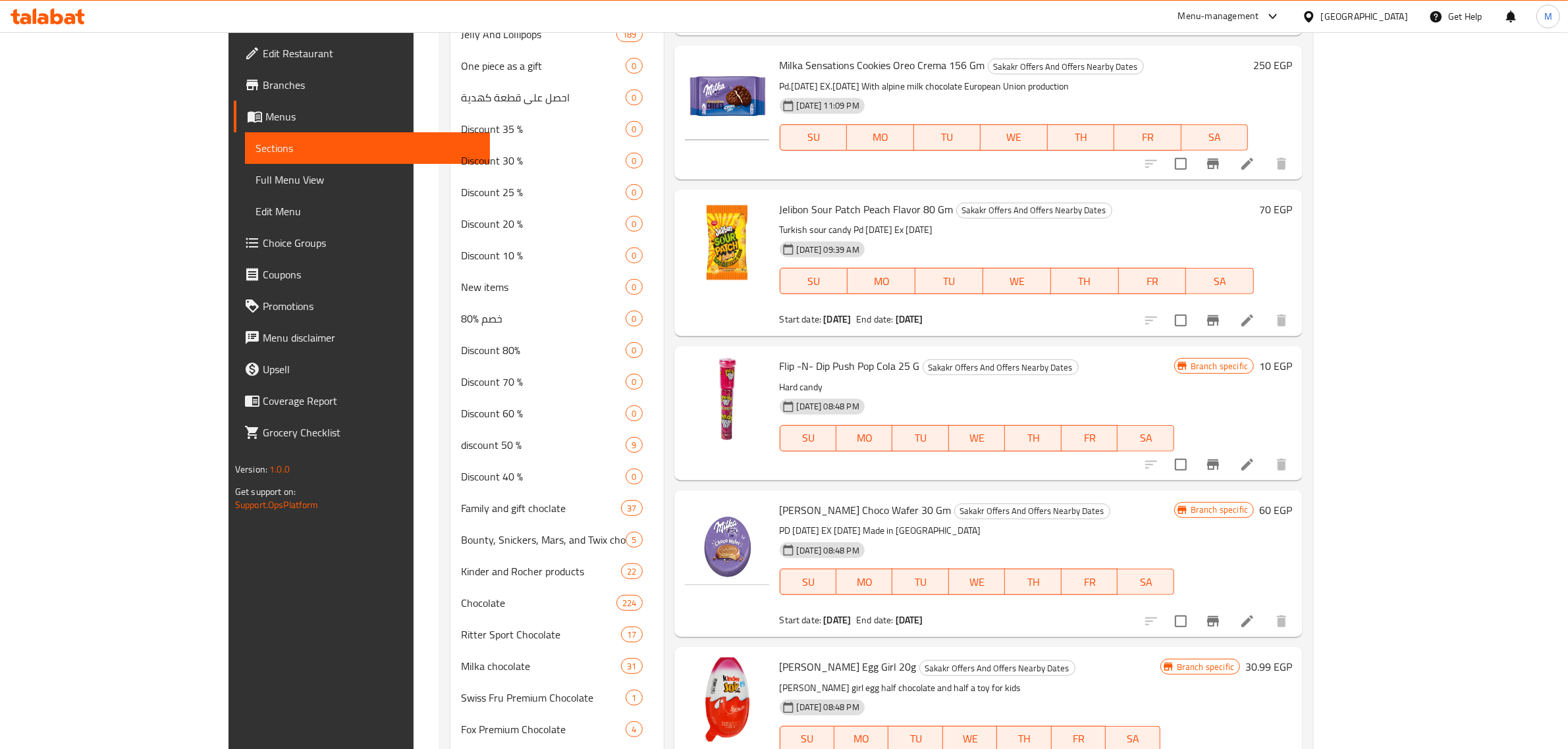
click at [1174, 501] on h6 "[PERSON_NAME] Choco Wafer 30 Gm Sakakr Offers And Offers Nearby Dates" at bounding box center [977, 511] width 395 height 19
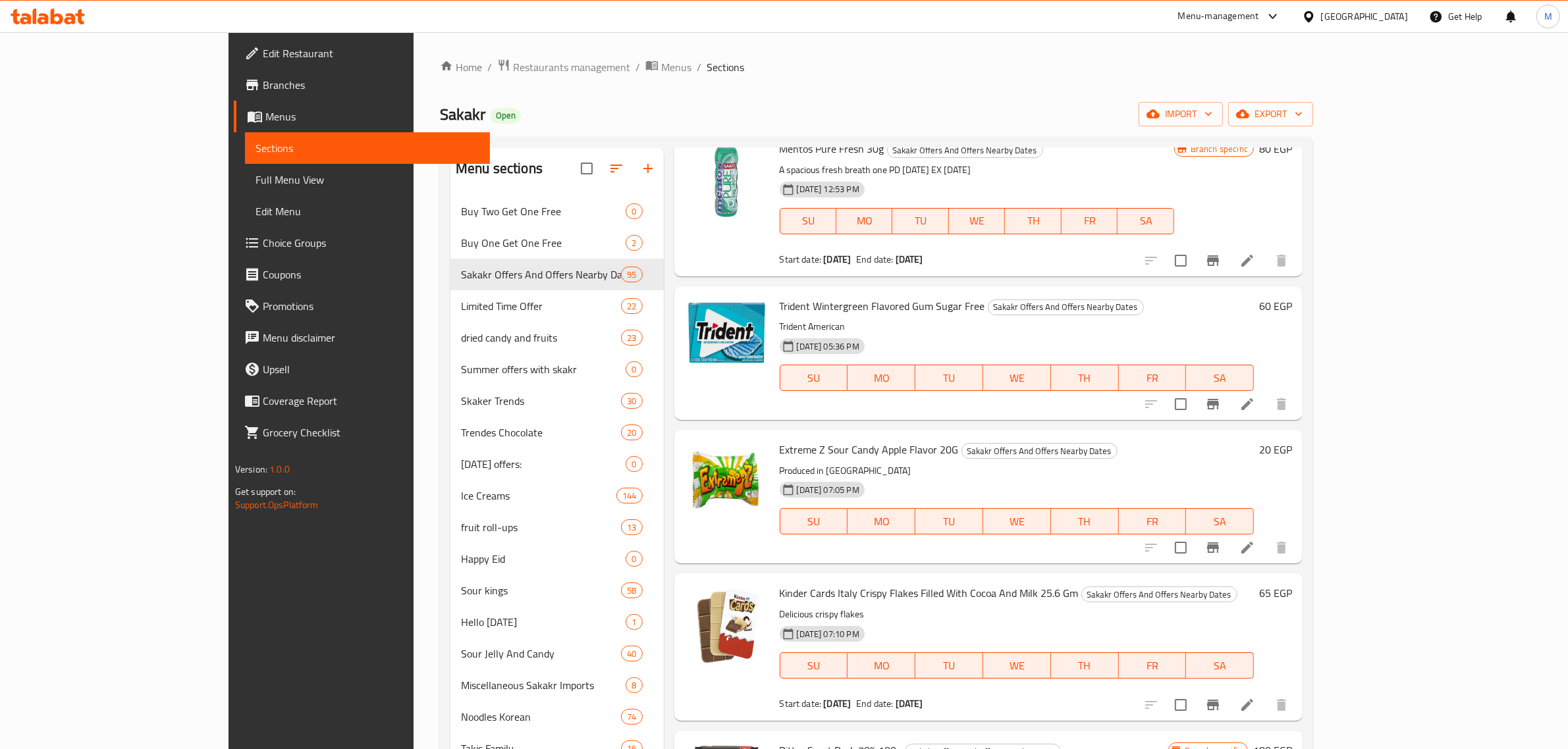
scroll to position [0, 0]
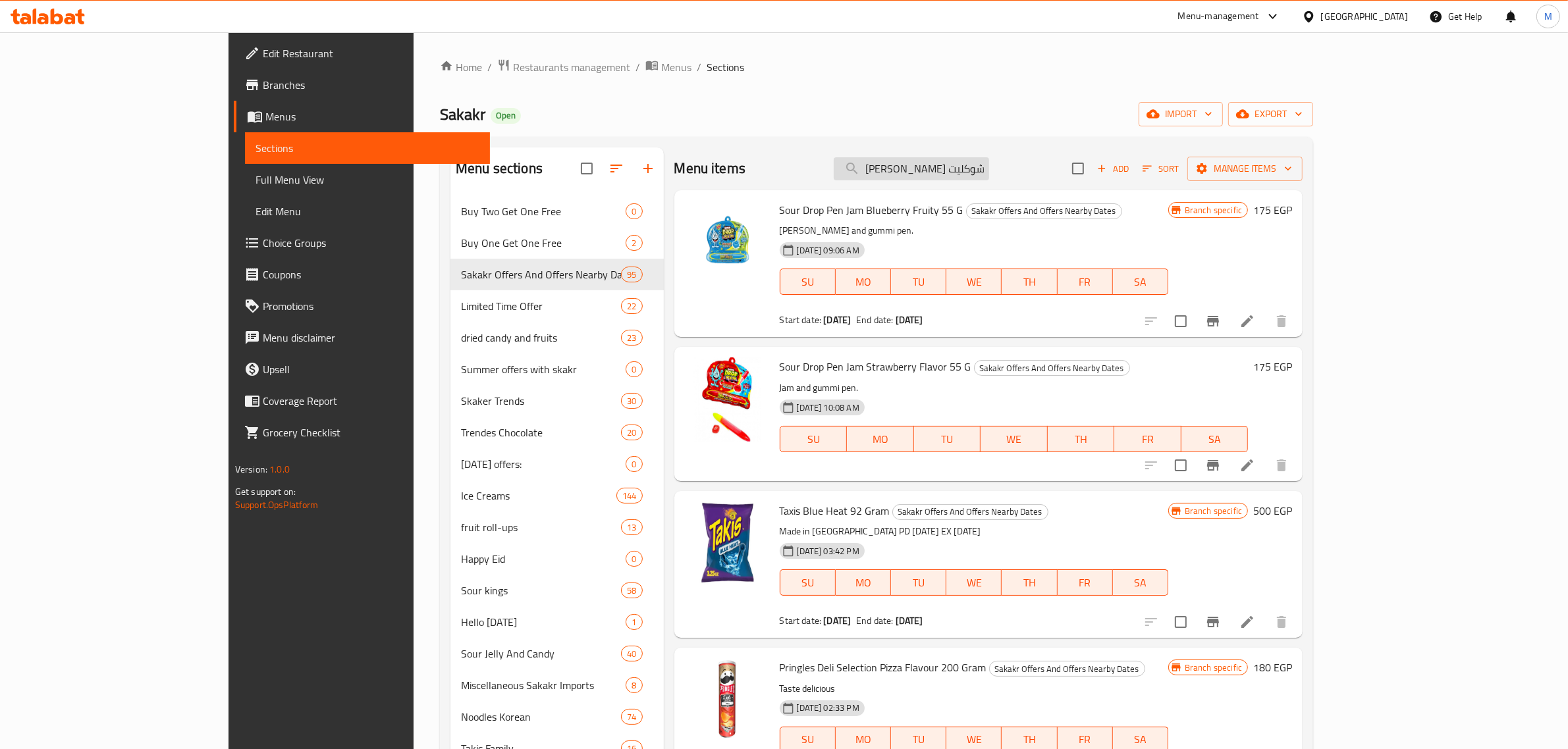
click at [989, 171] on input "[PERSON_NAME] شوكليت" at bounding box center [911, 169] width 155 height 23
paste input "ريتر سبورت ديو سويت سالتي 218 جرام"
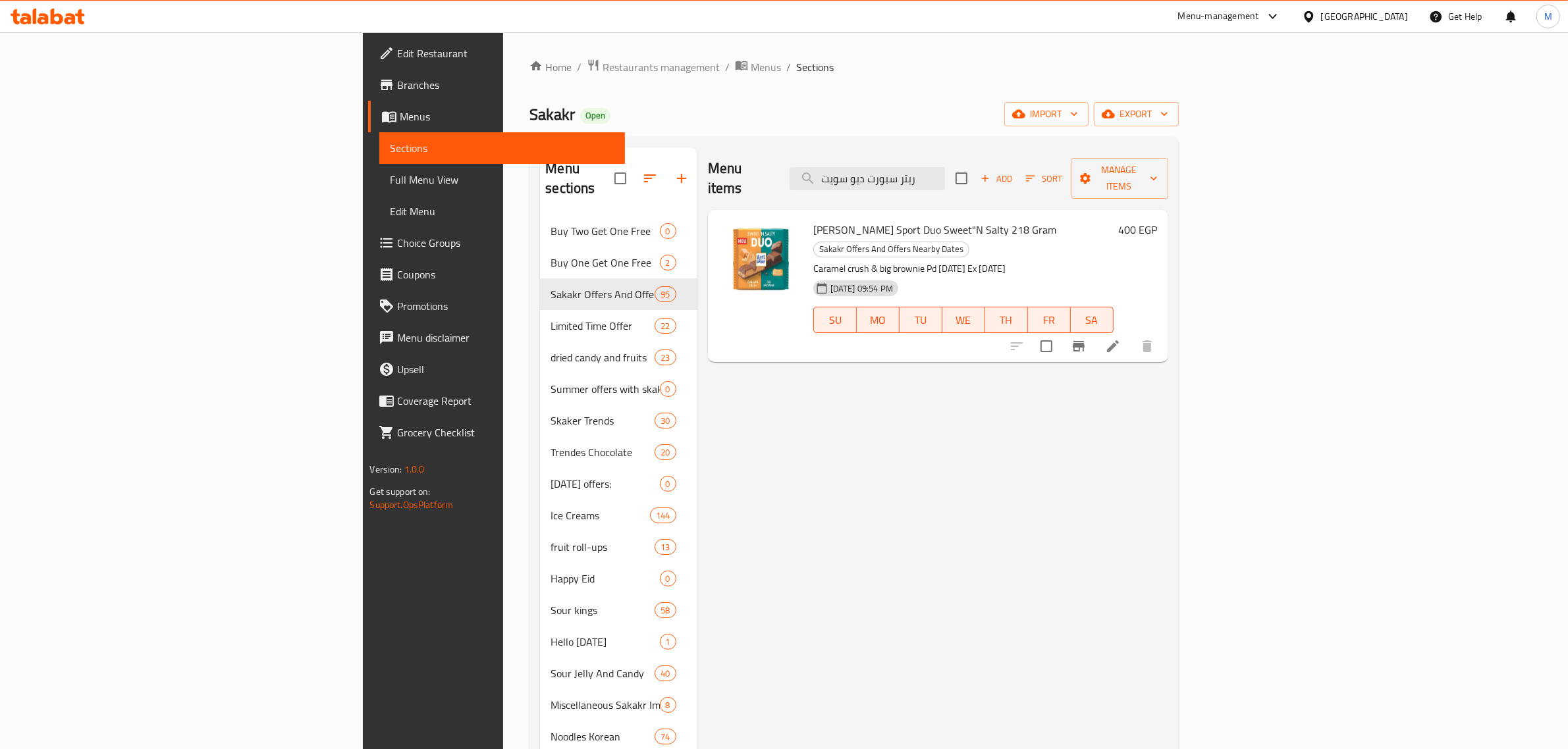
click at [945, 170] on input "ريتر سبورت ديو سويت" at bounding box center [867, 179] width 155 height 23
paste input "[PERSON_NAME] ميلكينيس 100 جرام"
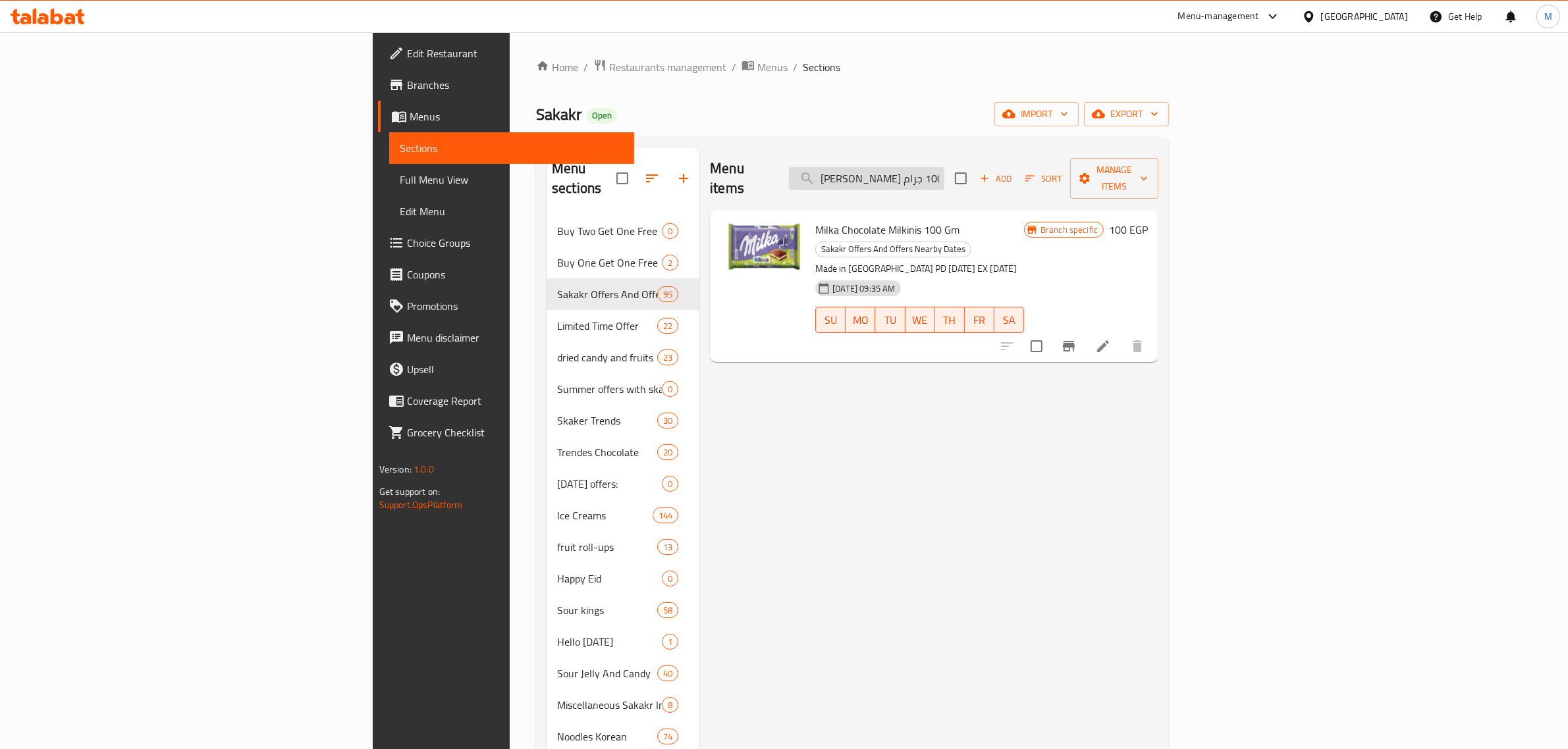
click at [944, 175] on input "[PERSON_NAME] ميلكينيس 100 جرام" at bounding box center [866, 179] width 155 height 23
paste input "اشتري 2 جيليبون ساور باتش بنكهة الخوخ 8"
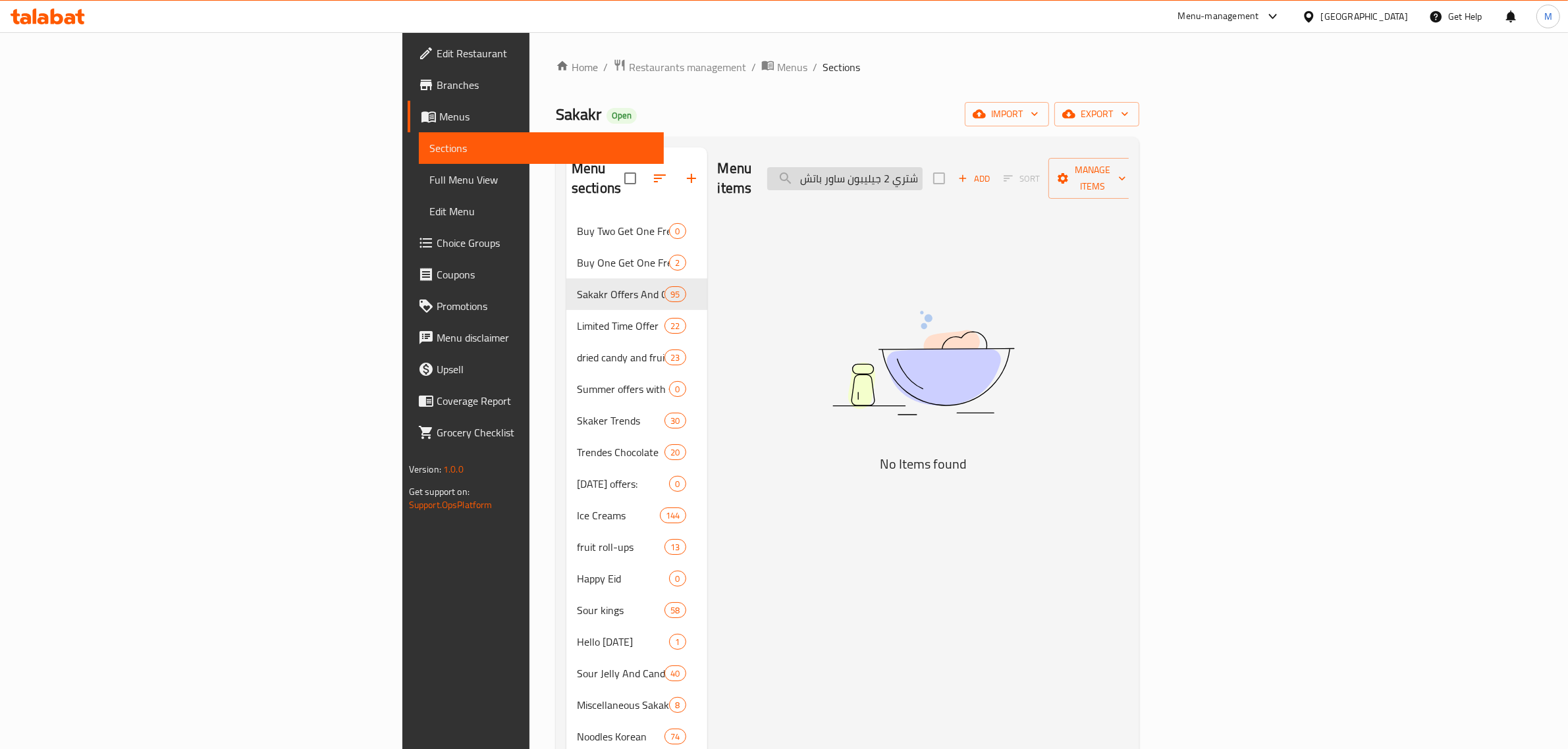
click at [922, 175] on input "اشتري 2 جيليبون ساور باتش بنكهة الخوخ 80 جرام" at bounding box center [844, 179] width 155 height 23
click at [922, 172] on input "اشتري 2 جيليبون ساور باتش بنكهة الخوخ 80 جرام" at bounding box center [844, 179] width 155 height 23
drag, startPoint x: 952, startPoint y: 171, endPoint x: 939, endPoint y: 171, distance: 13.0
click at [922, 171] on input "2 جيليبون ساور باتش بنكهة الخوخ 80 جرام" at bounding box center [844, 179] width 155 height 23
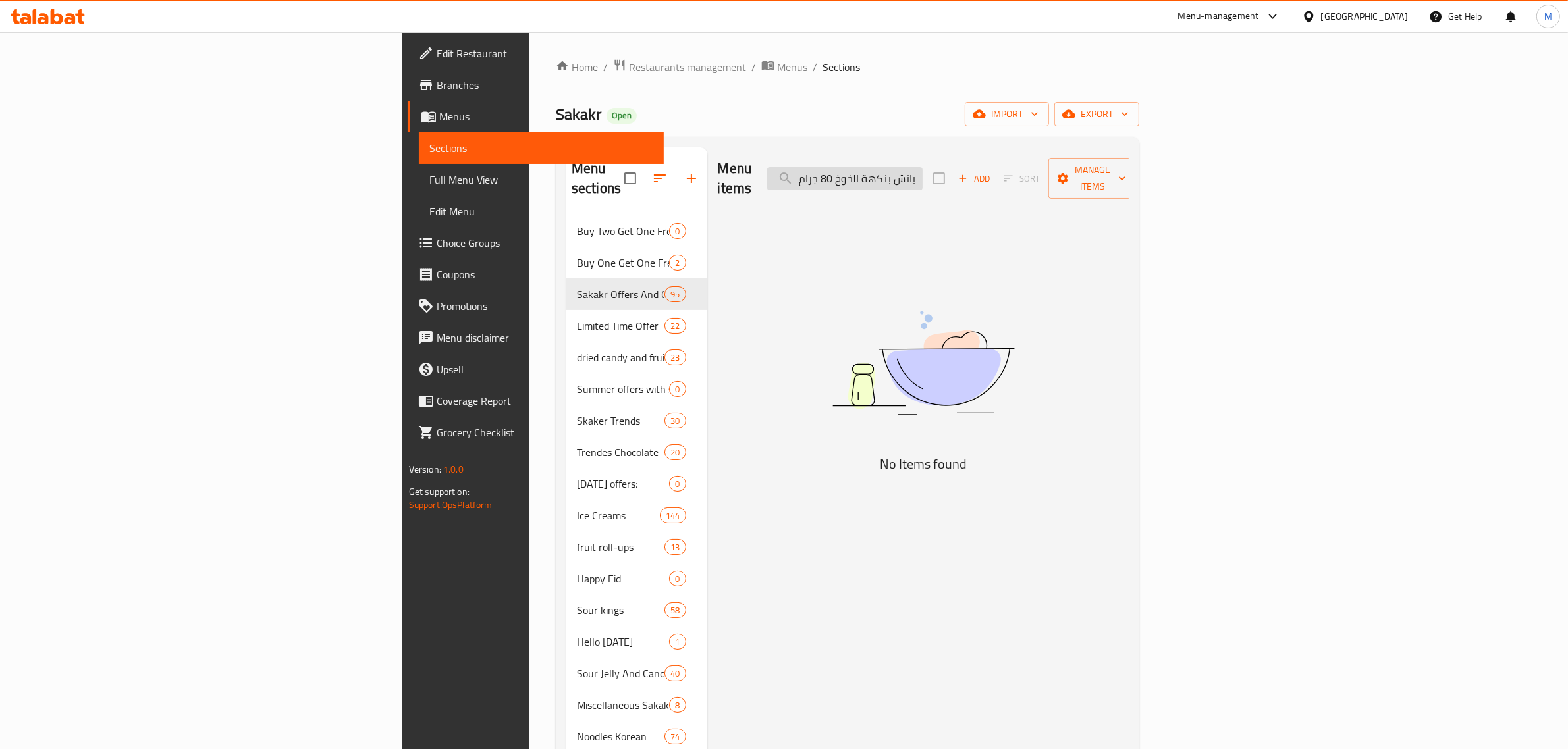
click at [922, 173] on input "جيليبون ساور باتش بنكهة الخوخ 80 جرام" at bounding box center [844, 179] width 155 height 23
click at [922, 168] on input "جيليبون ساور باتش بنكهة الخوخ 8" at bounding box center [844, 179] width 155 height 23
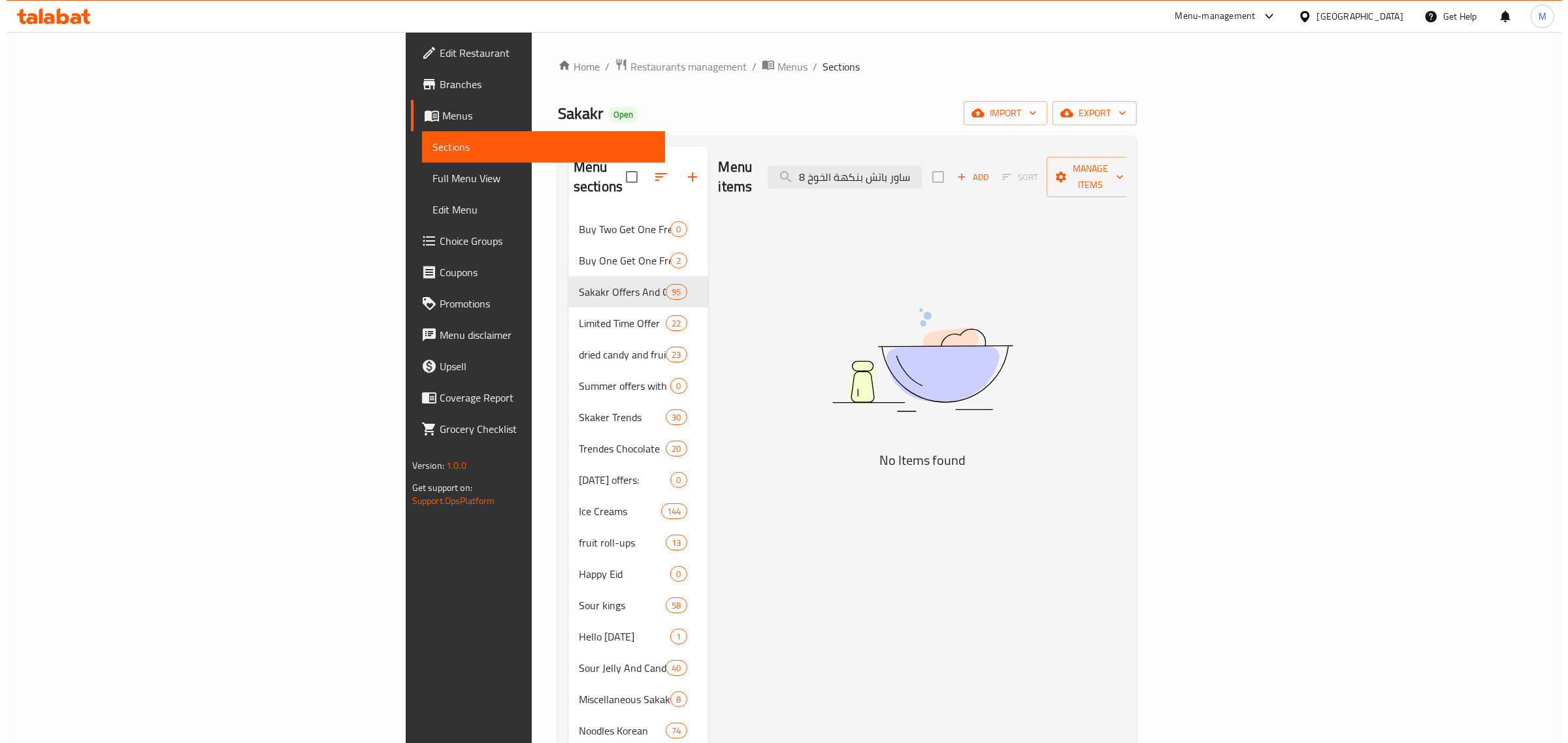
scroll to position [0, 0]
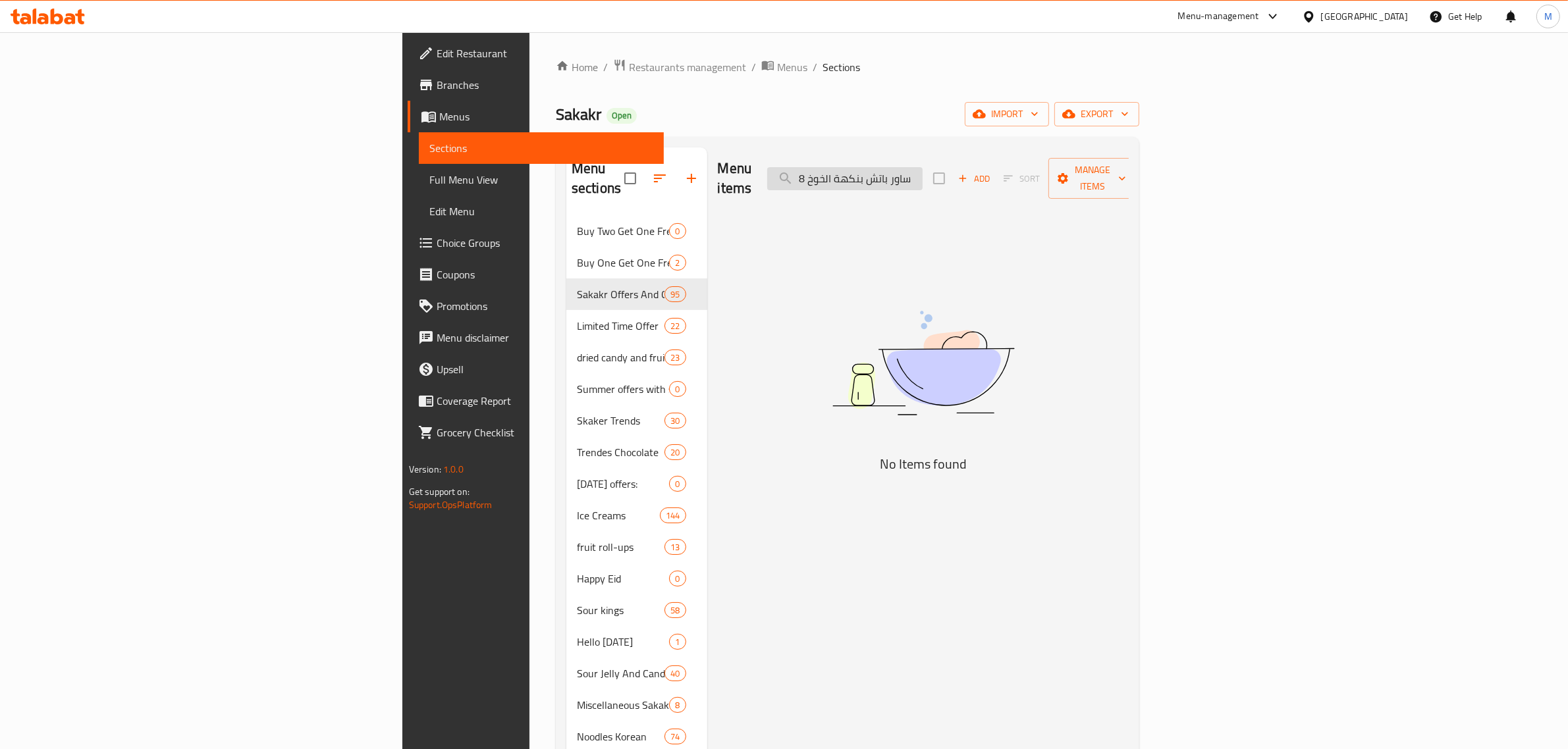
drag, startPoint x: 958, startPoint y: 168, endPoint x: 939, endPoint y: 170, distance: 19.1
click at [922, 170] on input "ساور باتش بنكهة الخوخ 8" at bounding box center [844, 179] width 155 height 23
click at [922, 168] on input "ساور باتش بنكهة8" at bounding box center [844, 179] width 155 height 23
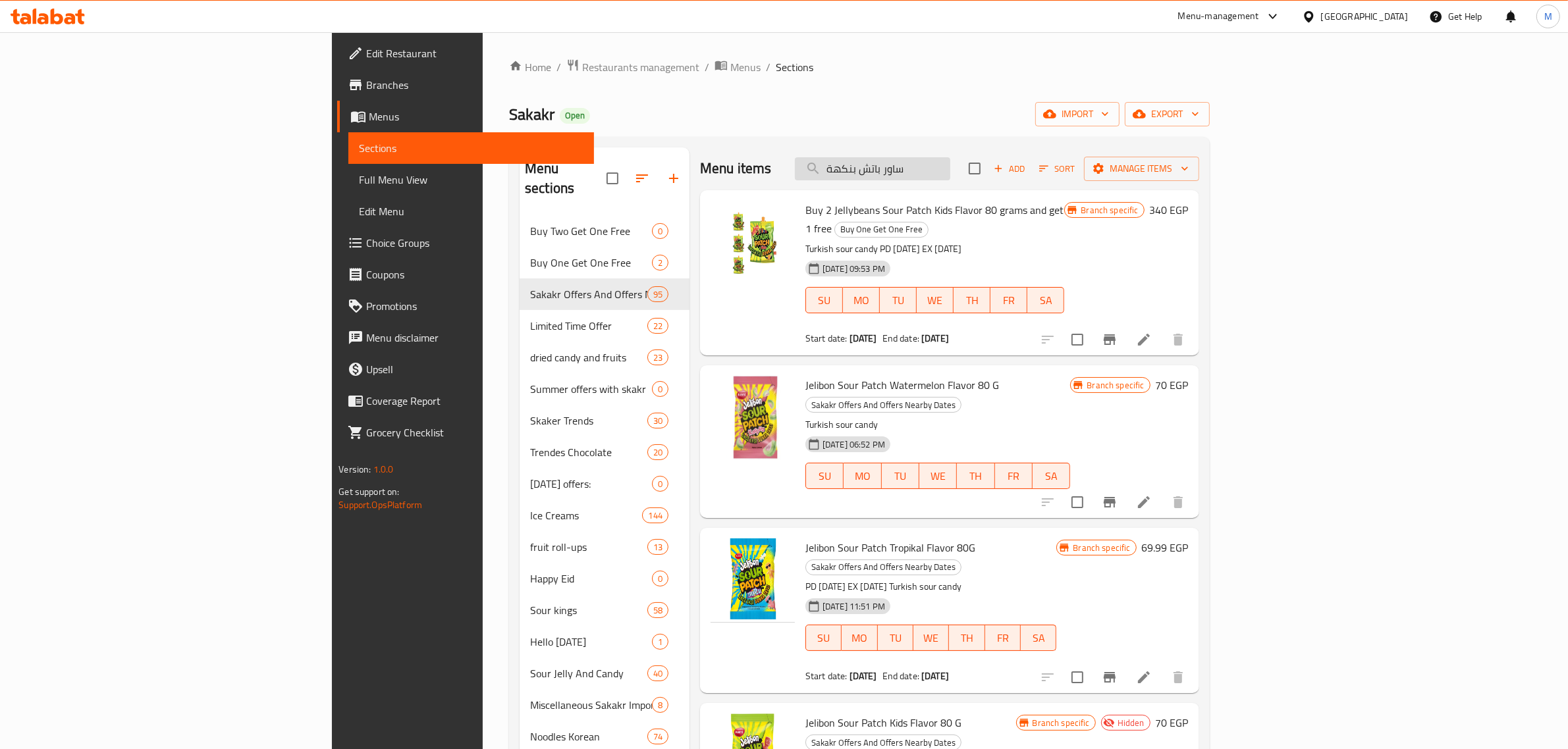
click at [950, 167] on input "ساور باتش بنكهة" at bounding box center [872, 169] width 155 height 23
paste input "ليز ستاكس بنكهة الشيدر 156جرام"
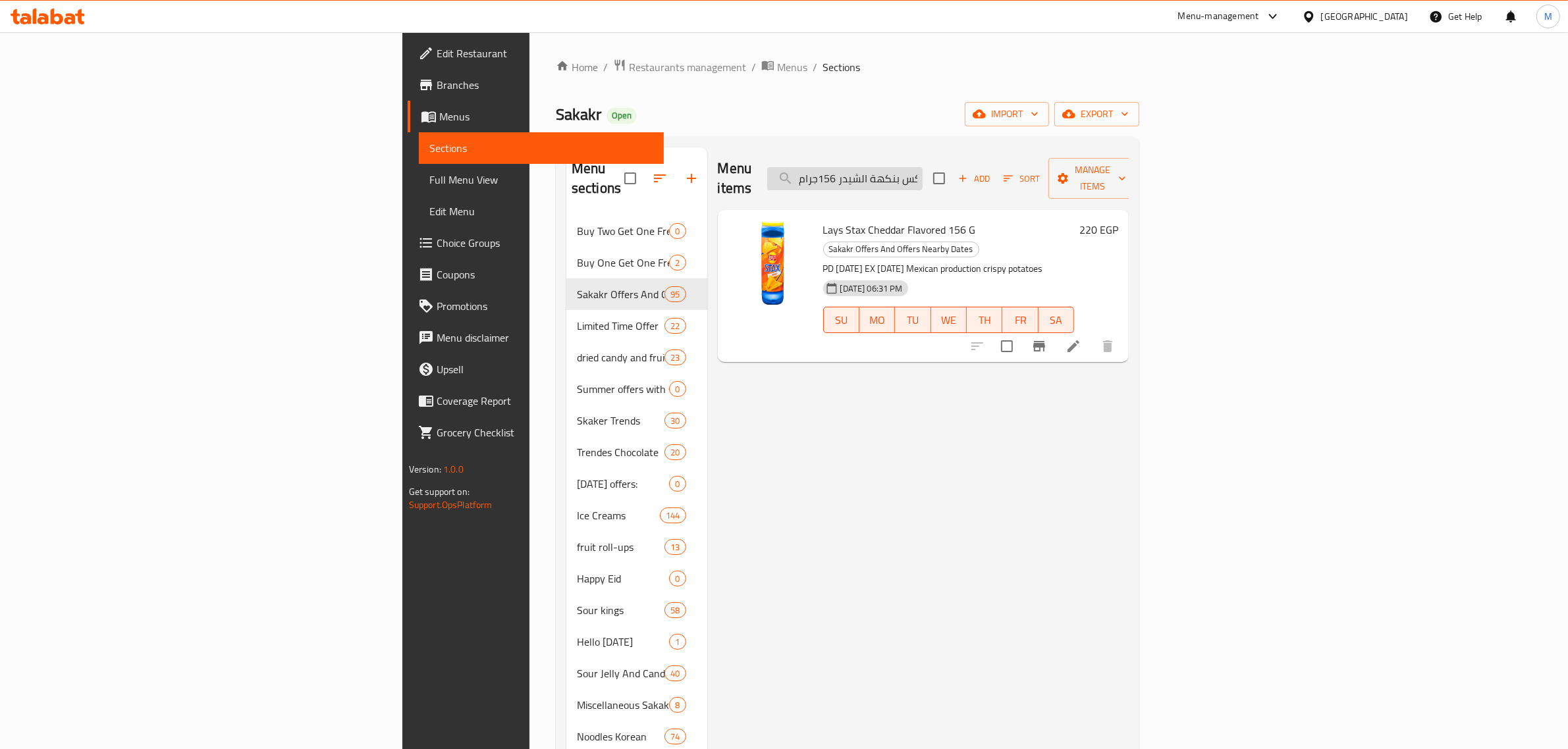
click at [922, 169] on input "ليز ستاكس بنكهة الشيدر 156جرام" at bounding box center [844, 179] width 155 height 23
paste input "سويس فرو كنافة شوكولاتة الحليب"
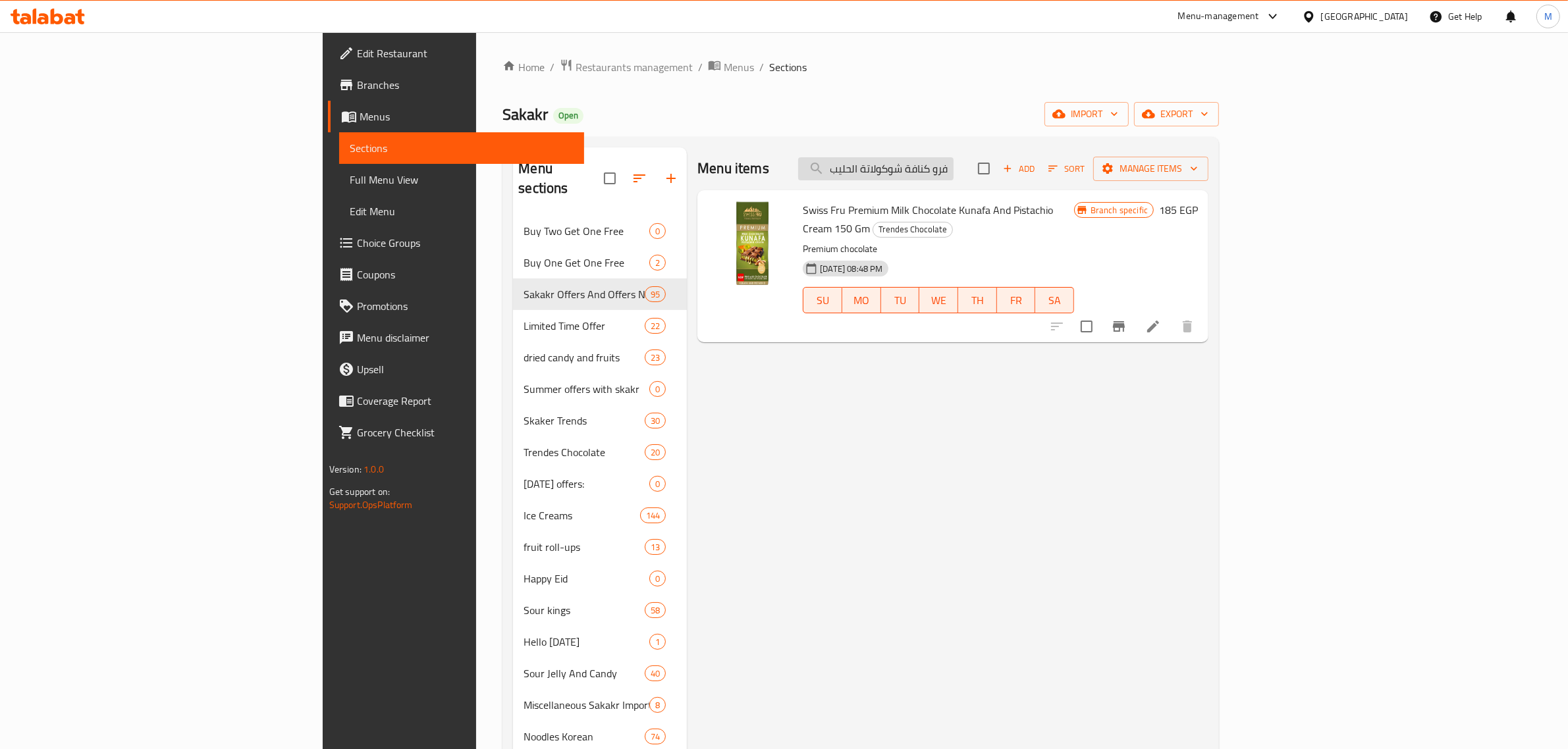
click at [954, 178] on input "سويس فرو كنافة شوكولاتة الحليب" at bounding box center [876, 169] width 155 height 23
paste input "كنافة سويس فرو بريميوم بالشوكولاتة"
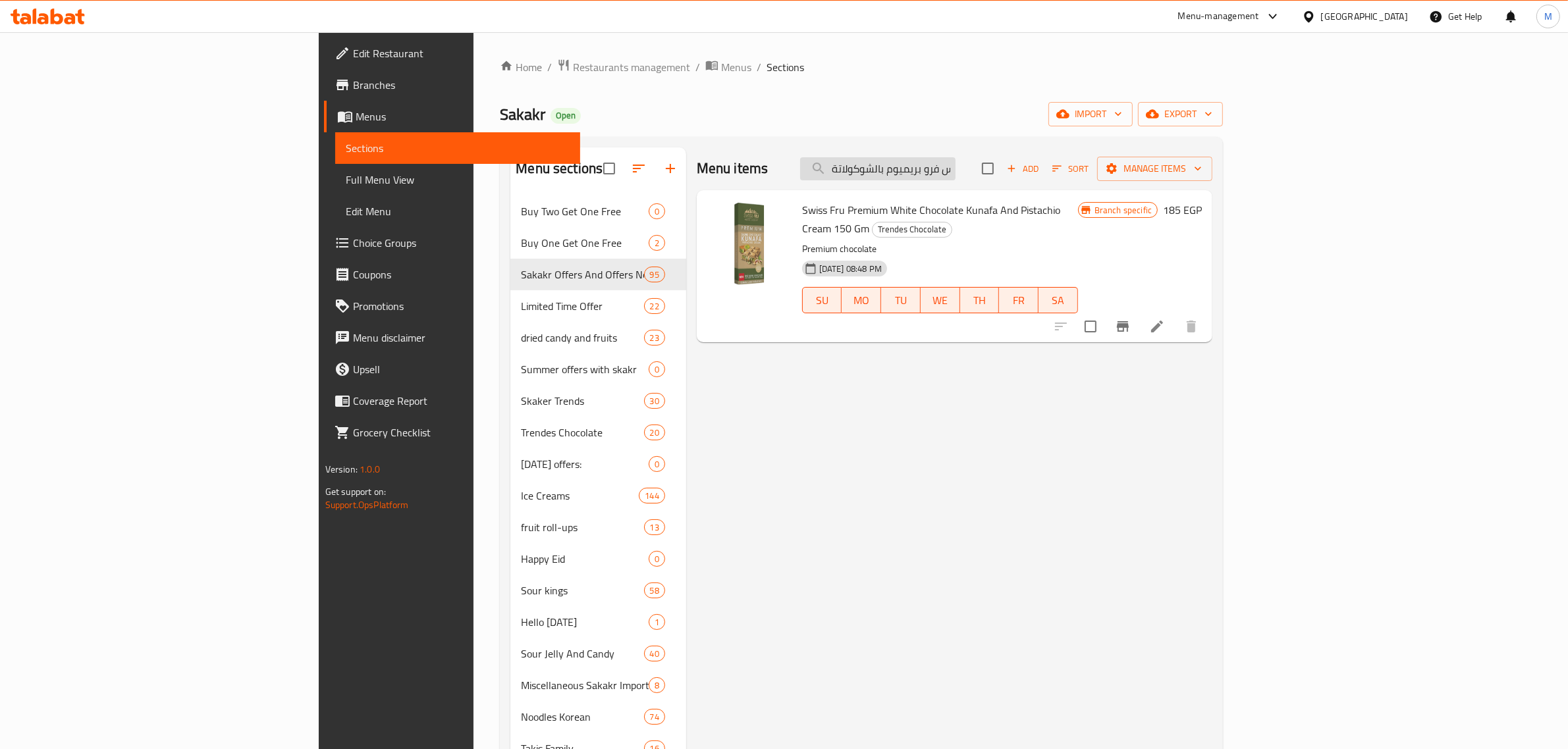
click at [956, 168] on input "كنافة سويس فرو بريميوم بالشوكولاتة" at bounding box center [877, 169] width 155 height 23
paste input "[PERSON_NAME] كراميل"
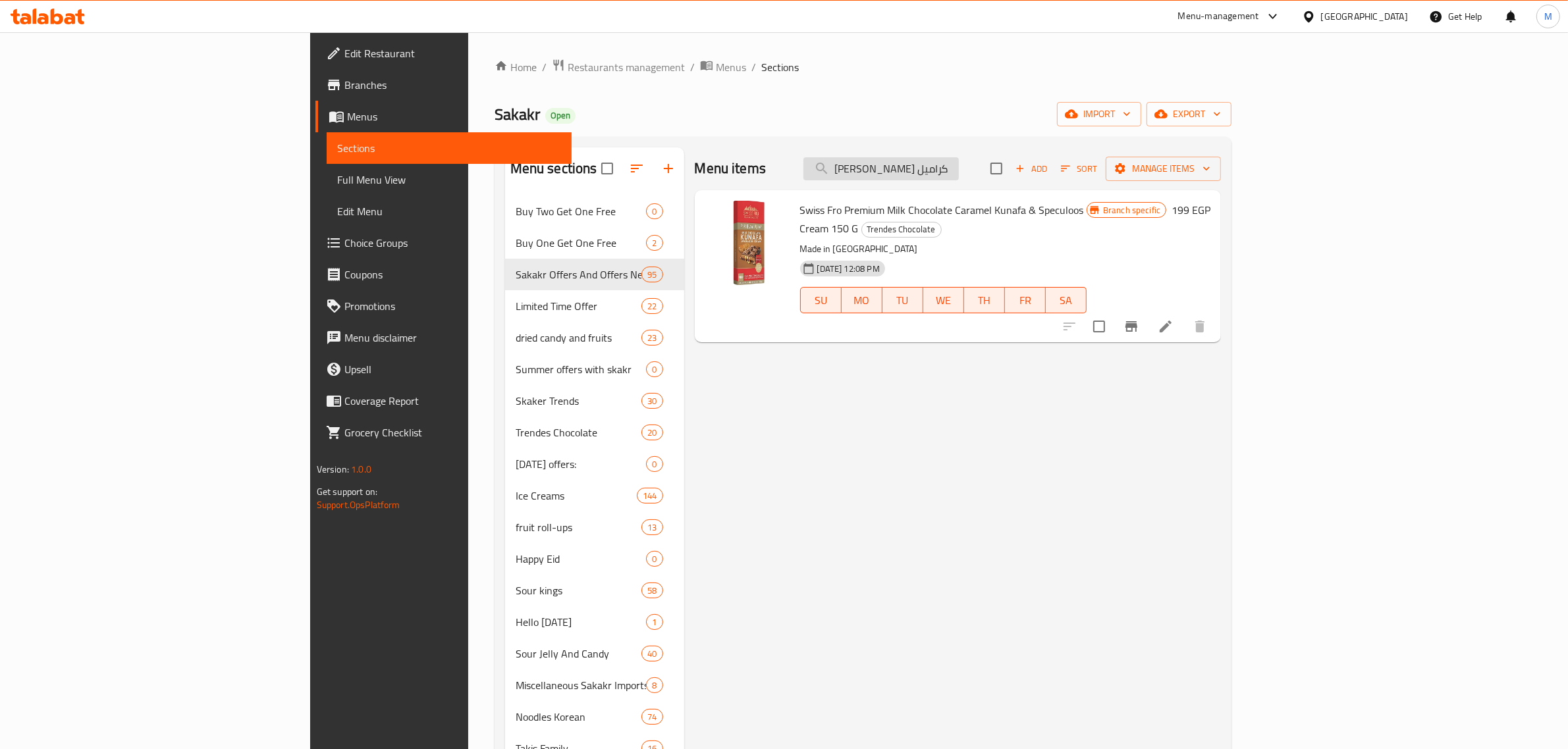
click at [959, 170] on input "[PERSON_NAME] كراميل" at bounding box center [881, 169] width 155 height 23
paste input "[PERSON_NAME] هوت تشكين رامين"
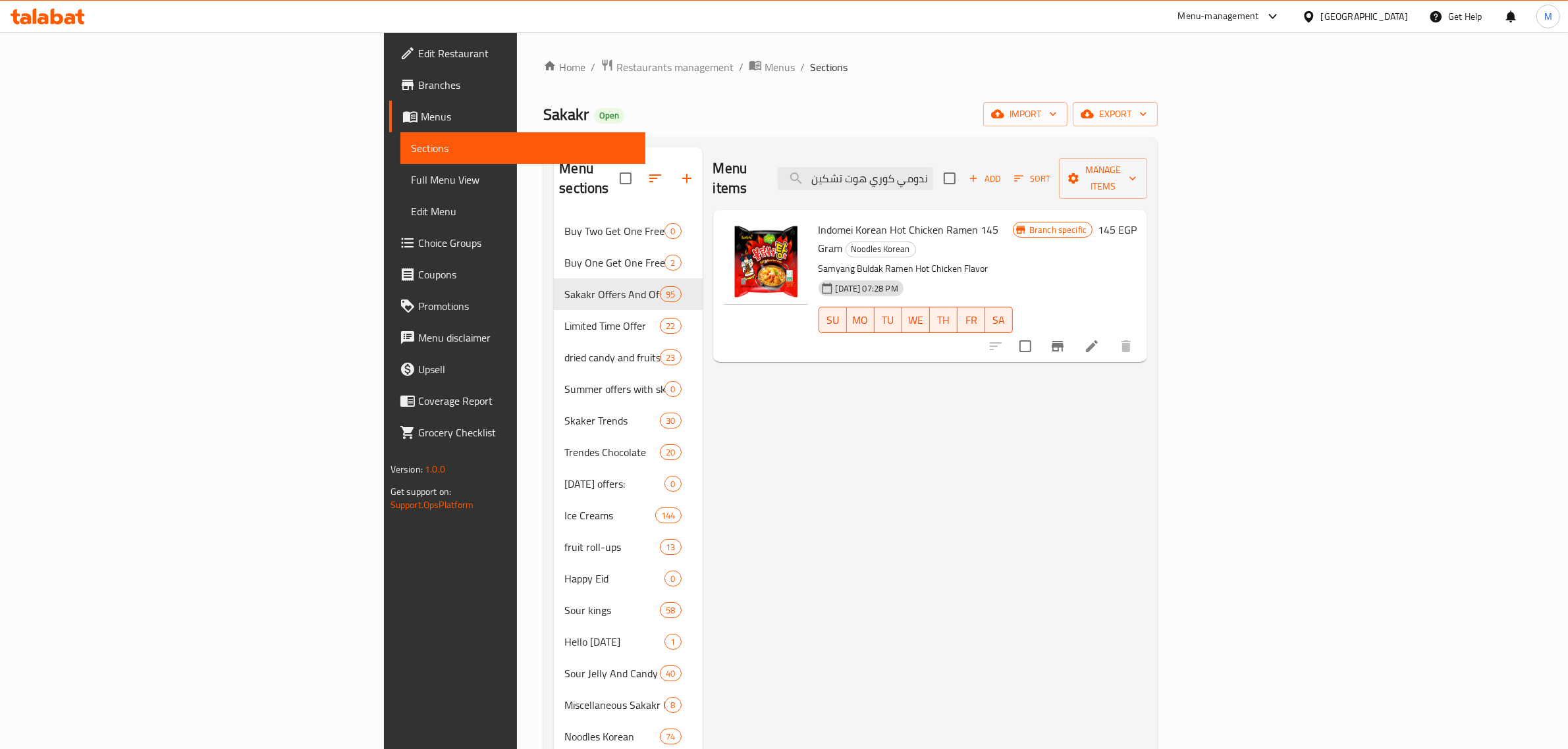
type input "اندومي كوري هوت تشكين رامين"
